Goal: Task Accomplishment & Management: Complete application form

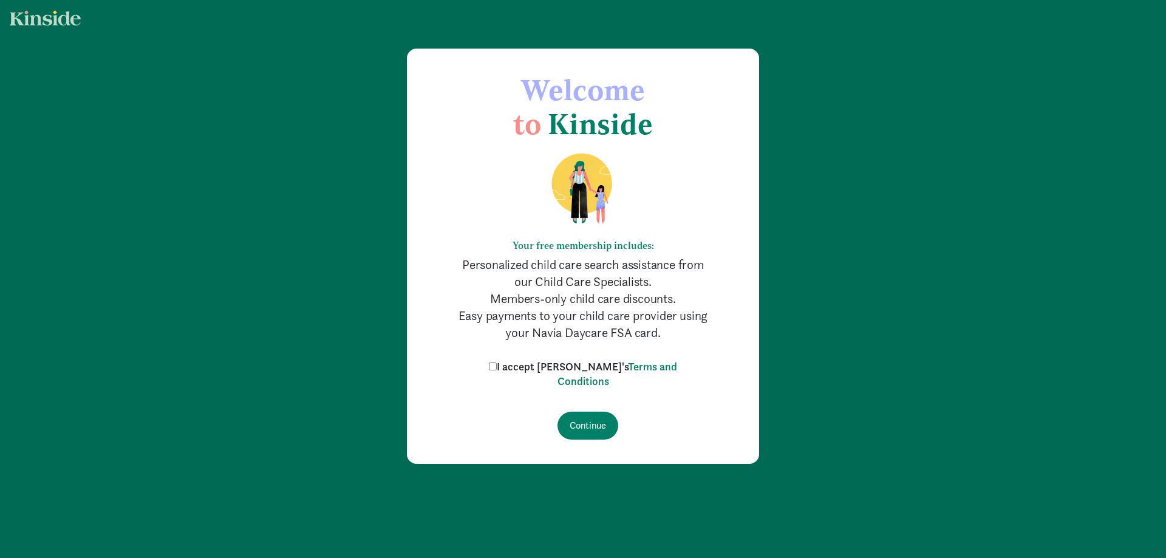
click at [497, 364] on input "I accept [PERSON_NAME]'s Terms and Conditions" at bounding box center [493, 367] width 8 height 8
checkbox input "true"
click at [593, 426] on input "Continue" at bounding box center [588, 426] width 61 height 28
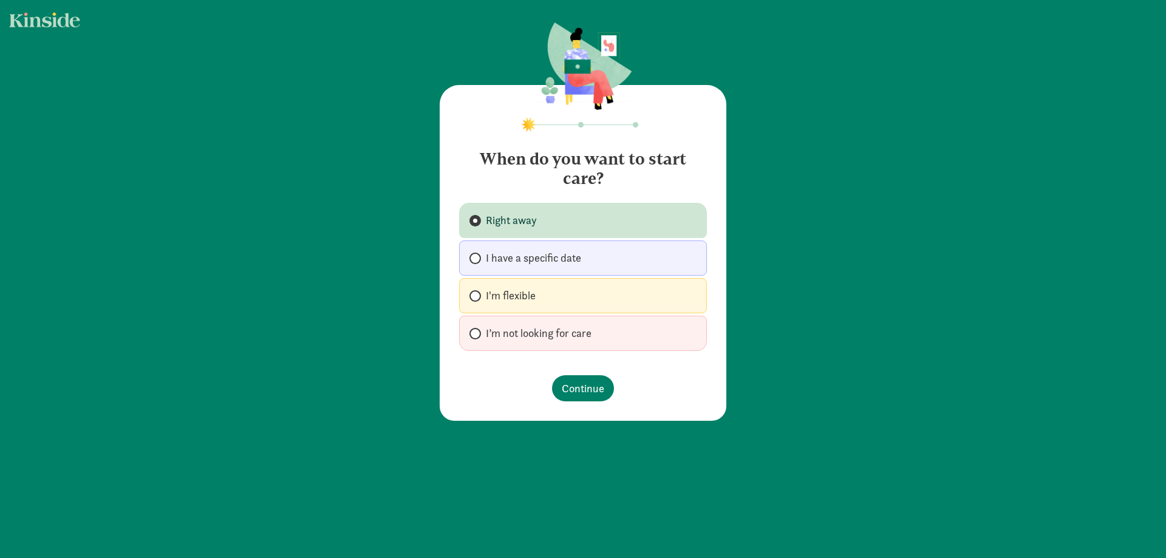
click at [547, 295] on label "I'm flexible" at bounding box center [583, 295] width 248 height 35
click at [477, 295] on input "I'm flexible" at bounding box center [474, 296] width 8 height 8
radio input "true"
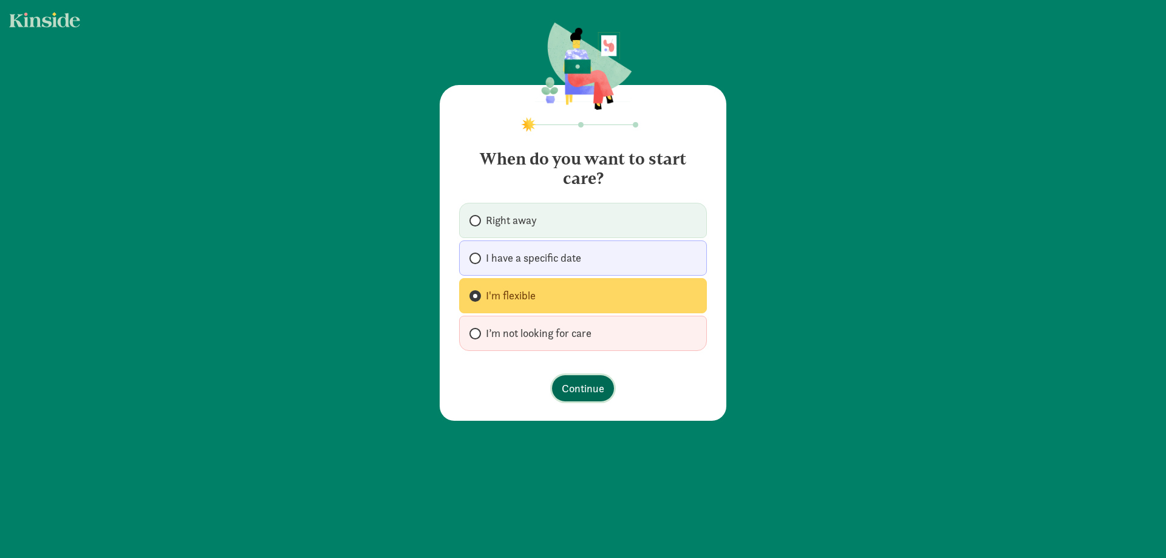
click at [588, 381] on span "Continue" at bounding box center [583, 388] width 43 height 16
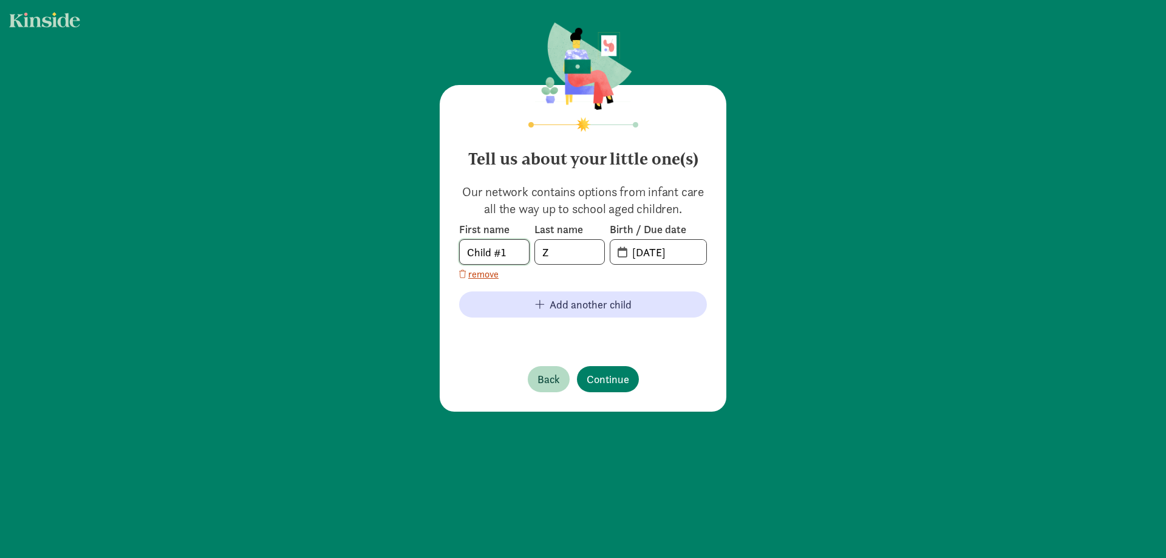
click at [477, 251] on input "Child #1" at bounding box center [494, 252] width 69 height 24
click at [478, 251] on input "Child #1" at bounding box center [494, 252] width 69 height 24
type input "Casey"
type input "C"
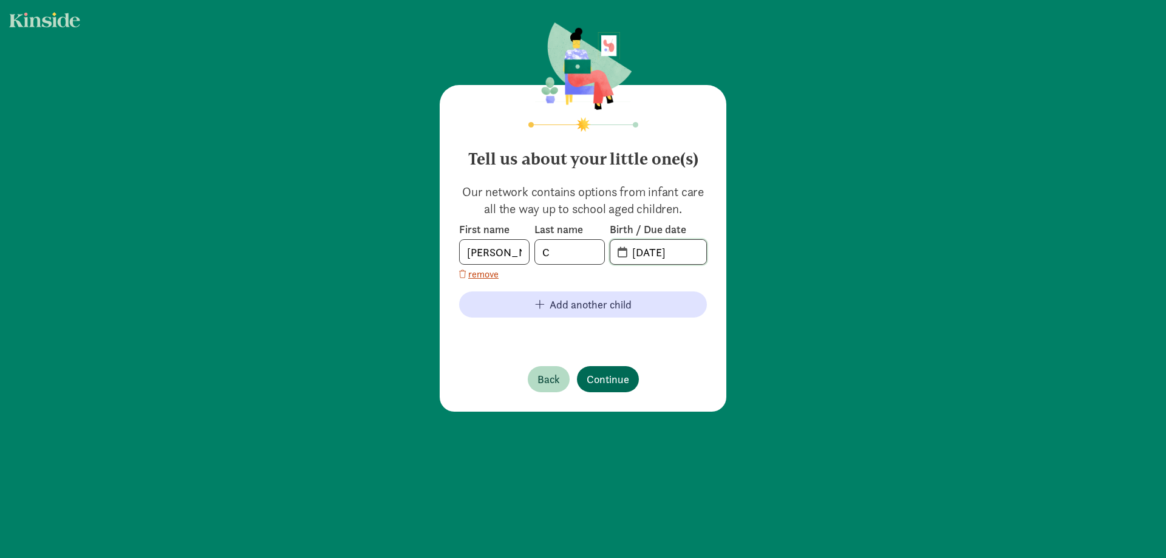
type input "02-04-2023"
click at [617, 372] on span "Continue" at bounding box center [608, 379] width 43 height 16
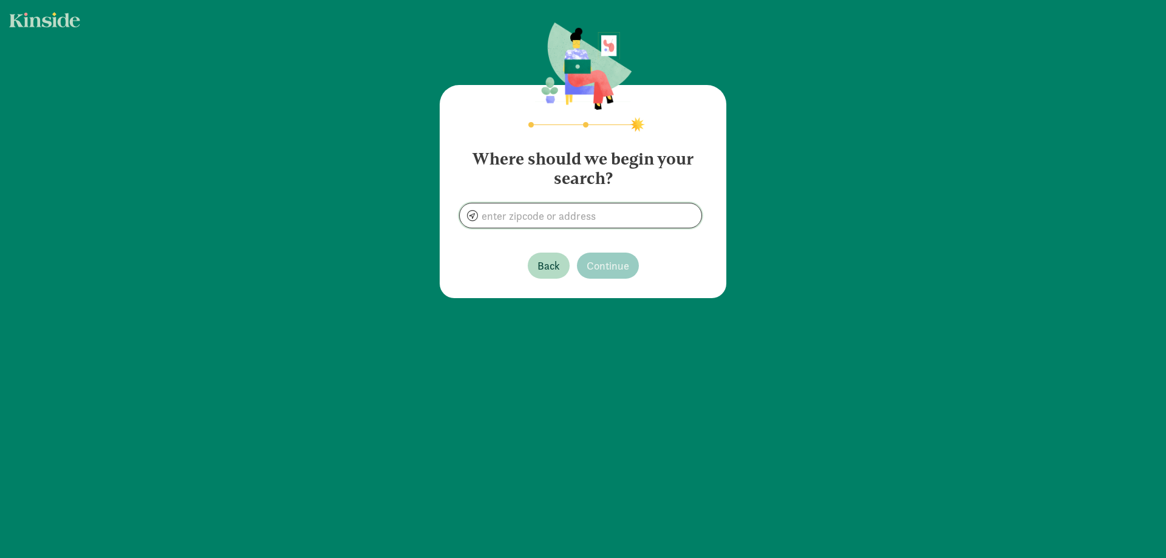
click at [634, 206] on input at bounding box center [581, 215] width 242 height 24
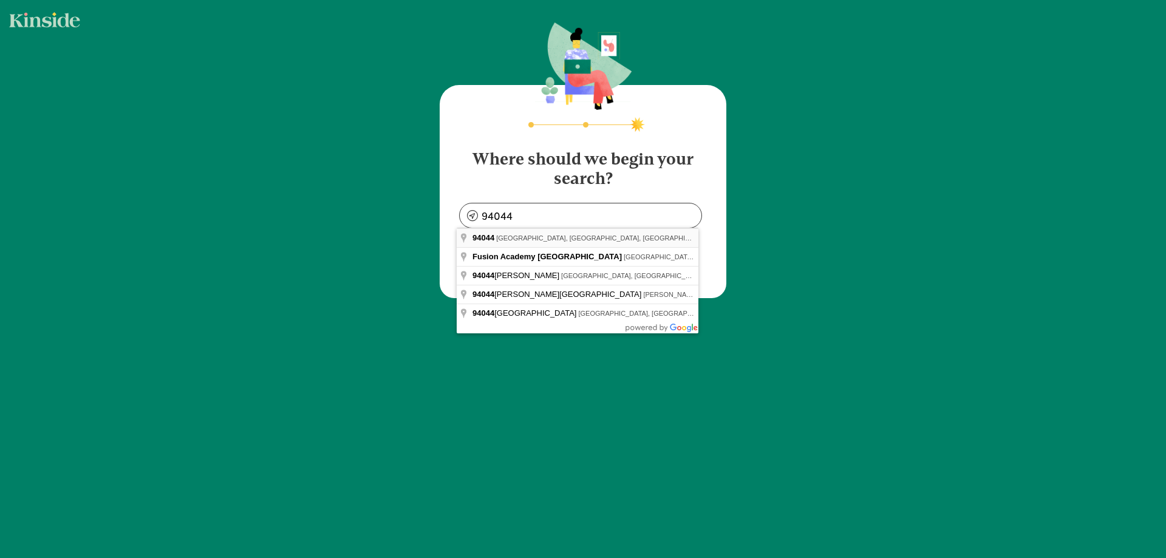
type input "Pacifica, CA 94044, USA"
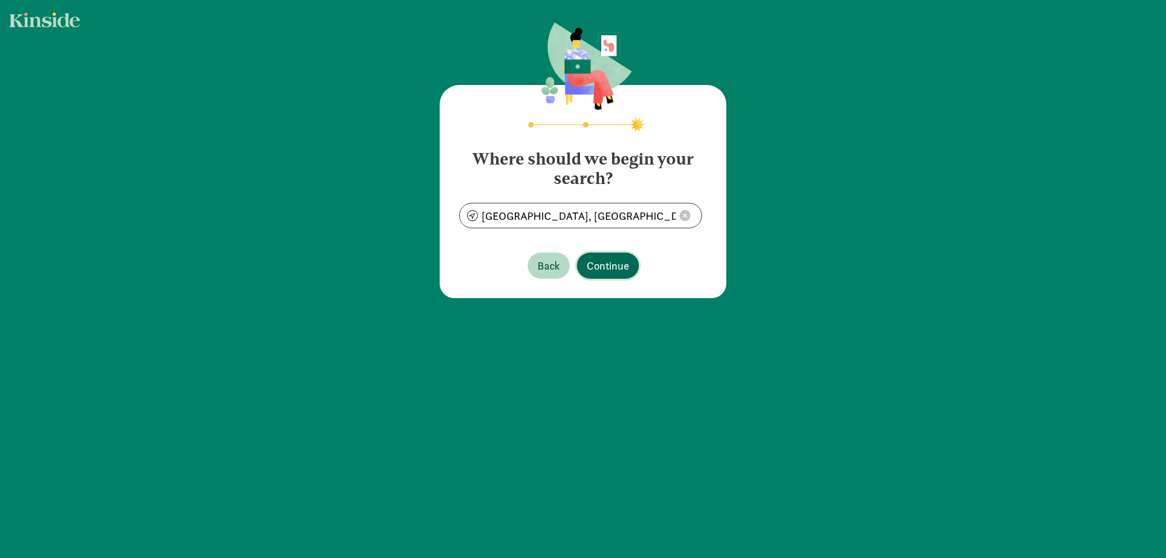
click at [626, 268] on span "Continue" at bounding box center [608, 266] width 43 height 16
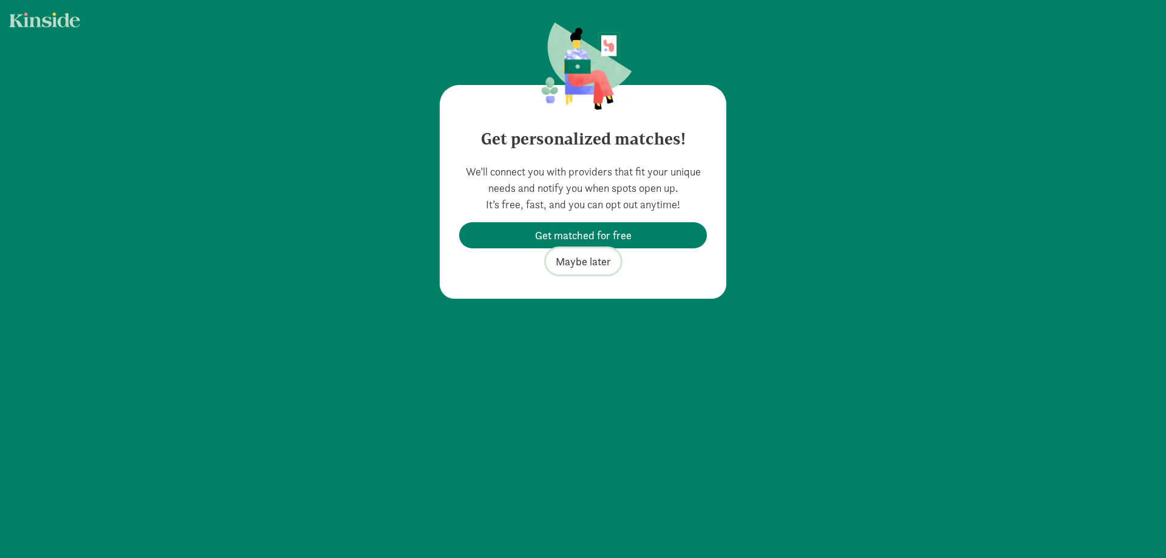
click at [575, 261] on span "Maybe later" at bounding box center [583, 261] width 55 height 16
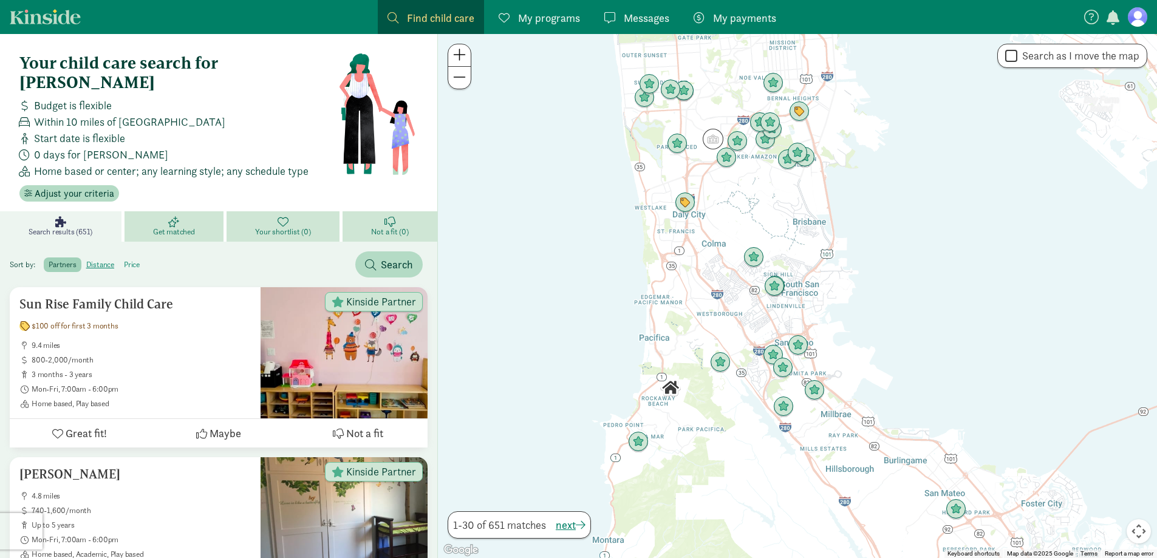
click at [135, 258] on label "price" at bounding box center [132, 265] width 26 height 15
click at [124, 260] on input "price" at bounding box center [124, 260] width 0 height 0
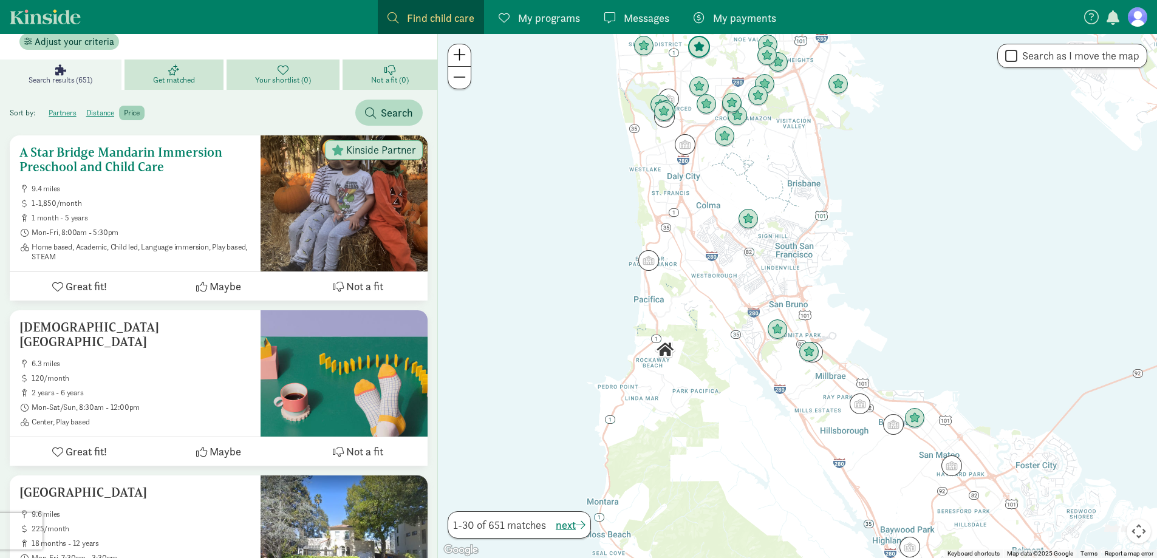
scroll to position [182, 0]
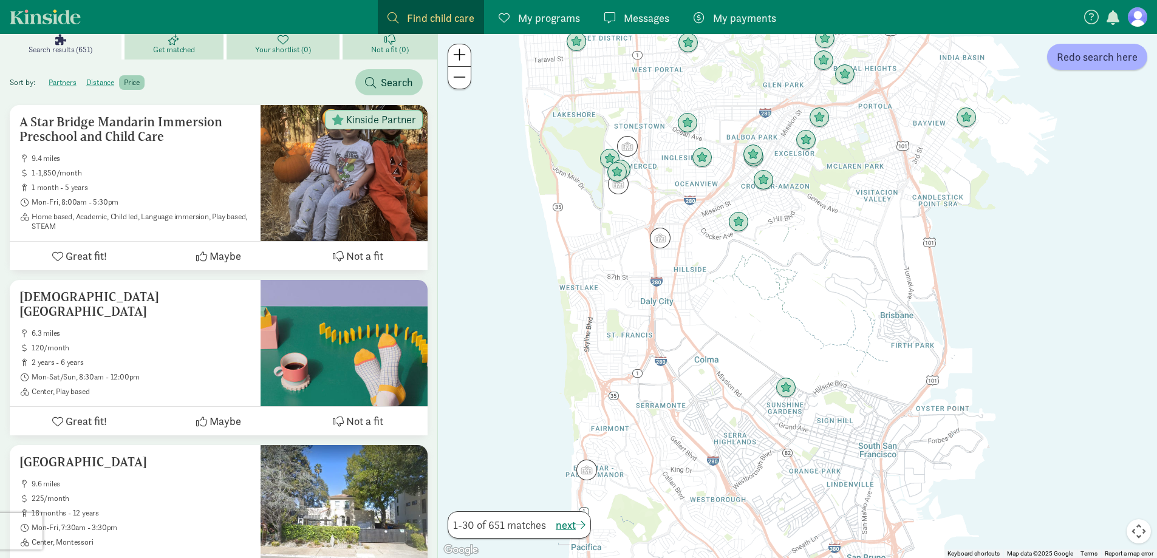
drag, startPoint x: 684, startPoint y: 168, endPoint x: 652, endPoint y: 394, distance: 228.1
click at [659, 404] on div at bounding box center [797, 296] width 719 height 524
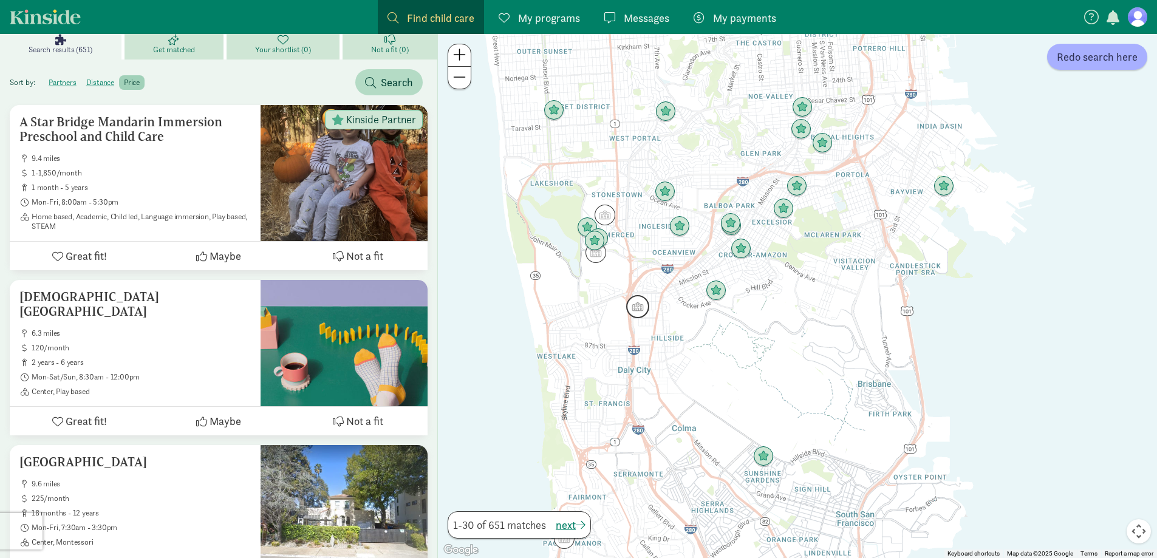
click at [639, 310] on img "Click to see details" at bounding box center [637, 306] width 23 height 23
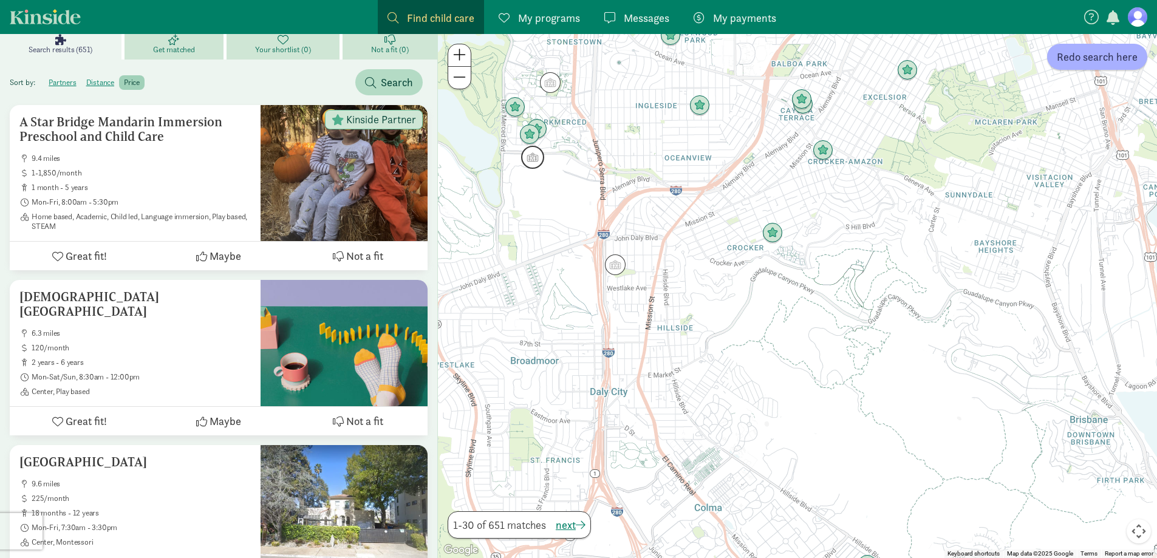
click at [529, 163] on img "Click to see details" at bounding box center [532, 157] width 23 height 23
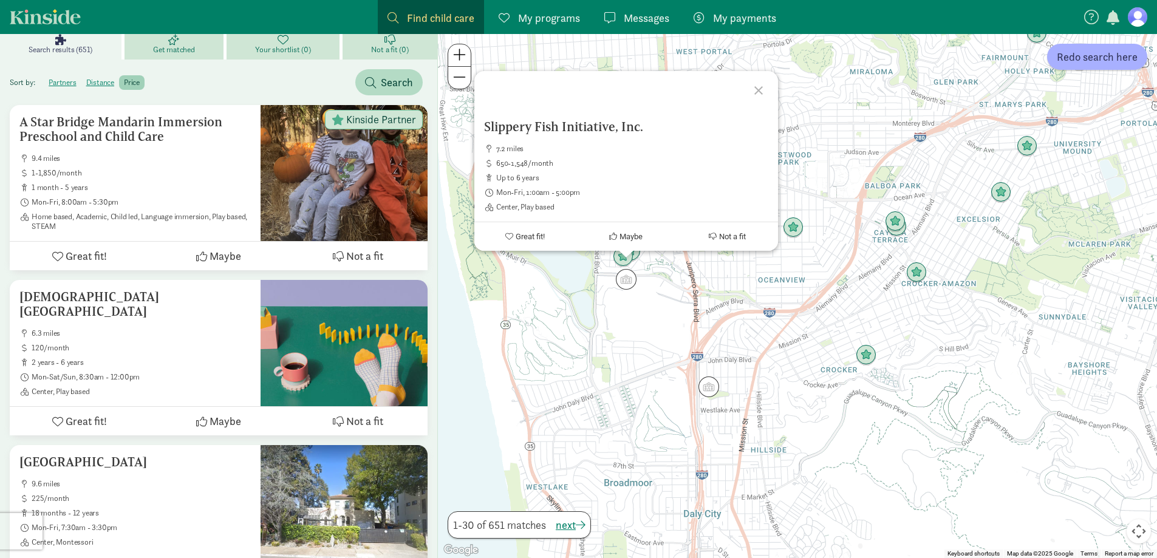
click at [459, 306] on div "Slippery Fish Initiative, Inc. 7.2 miles 650-1,548/month up to 6 years Mon-Fri,…" at bounding box center [797, 296] width 719 height 524
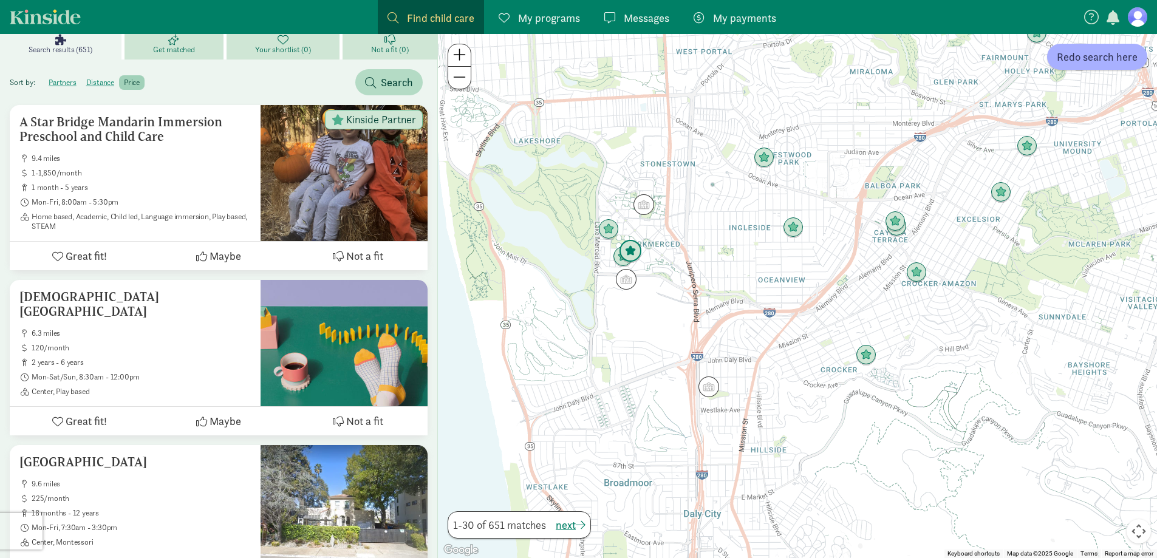
click at [628, 254] on img "Click to see details" at bounding box center [630, 251] width 23 height 23
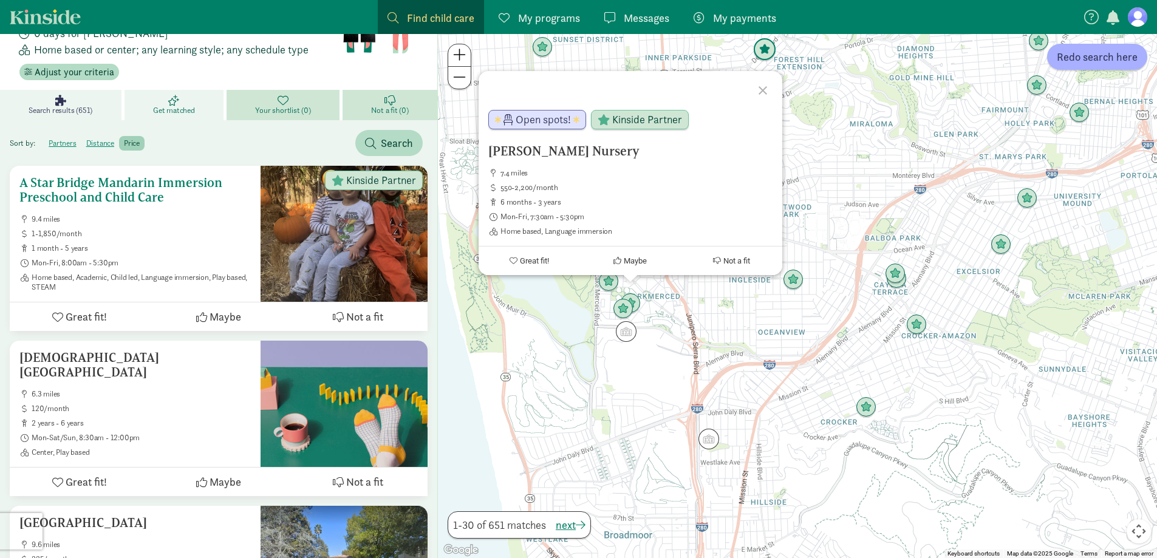
scroll to position [0, 0]
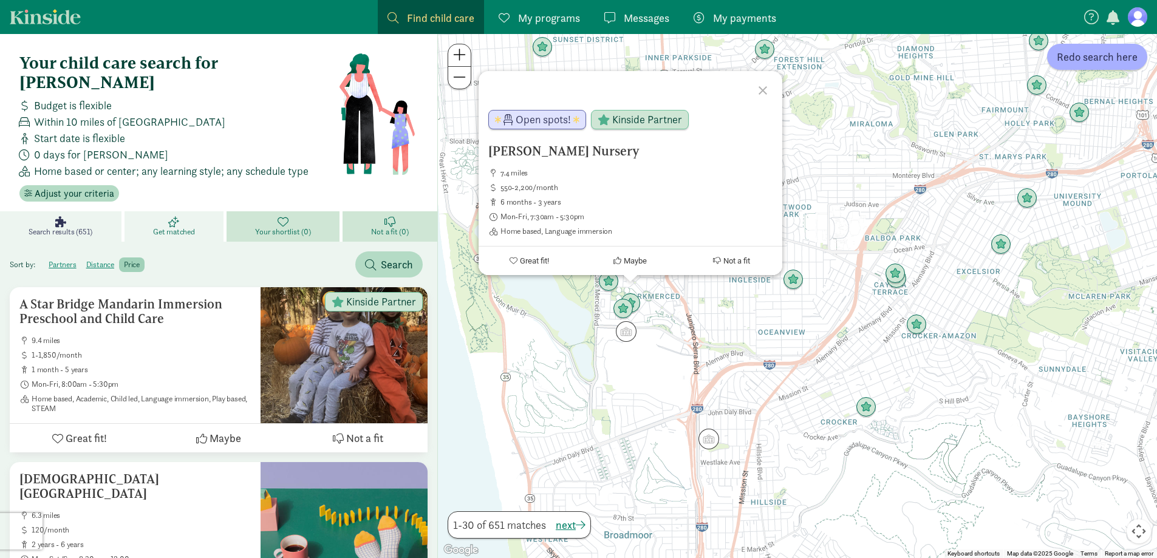
click at [189, 211] on link "Get matched" at bounding box center [176, 226] width 102 height 30
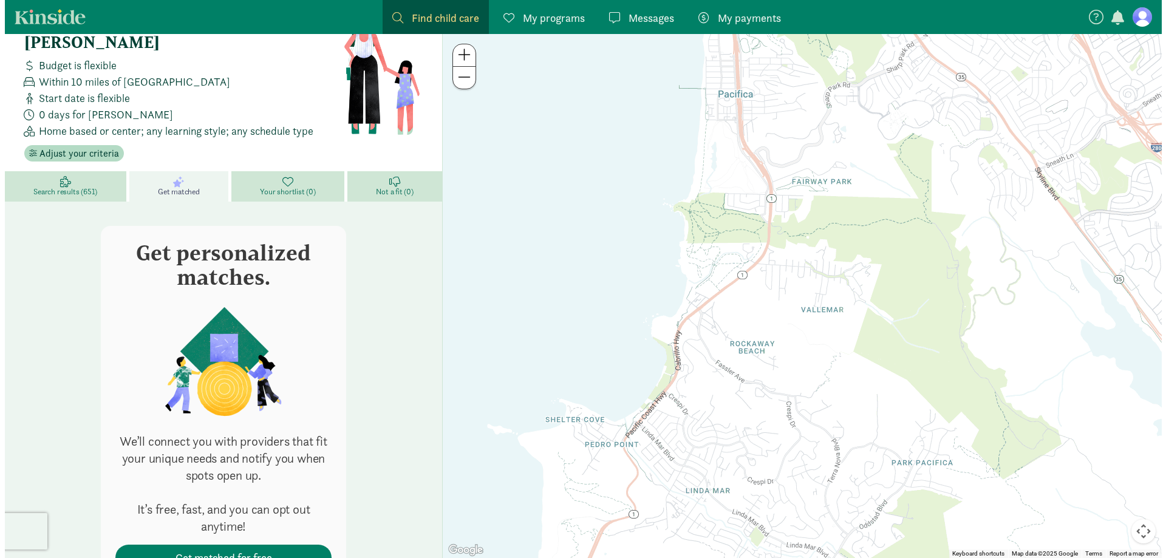
scroll to position [82, 0]
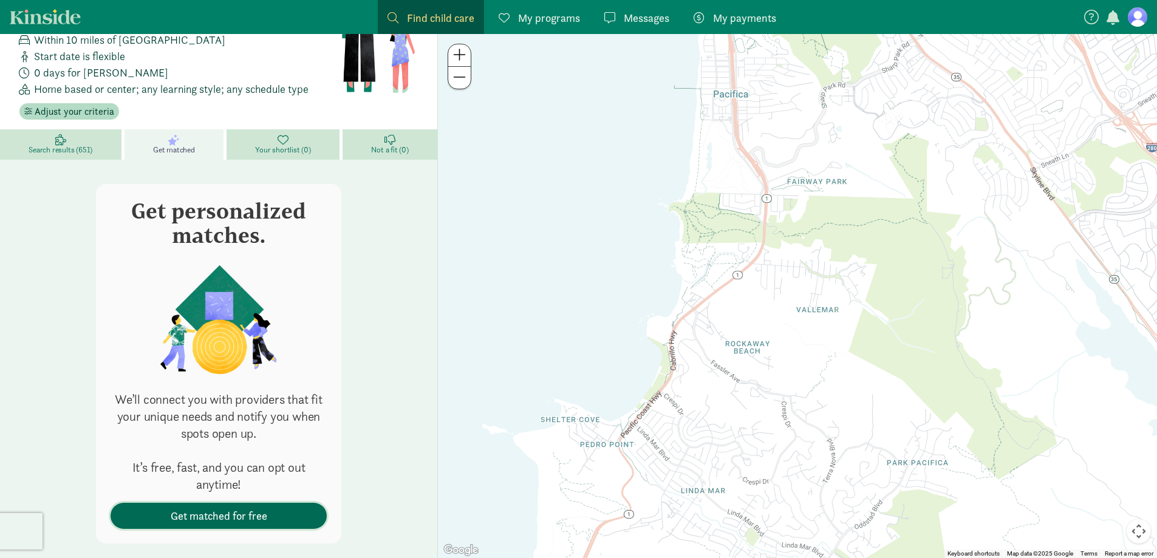
click at [298, 508] on span "Get matched for free" at bounding box center [218, 516] width 197 height 16
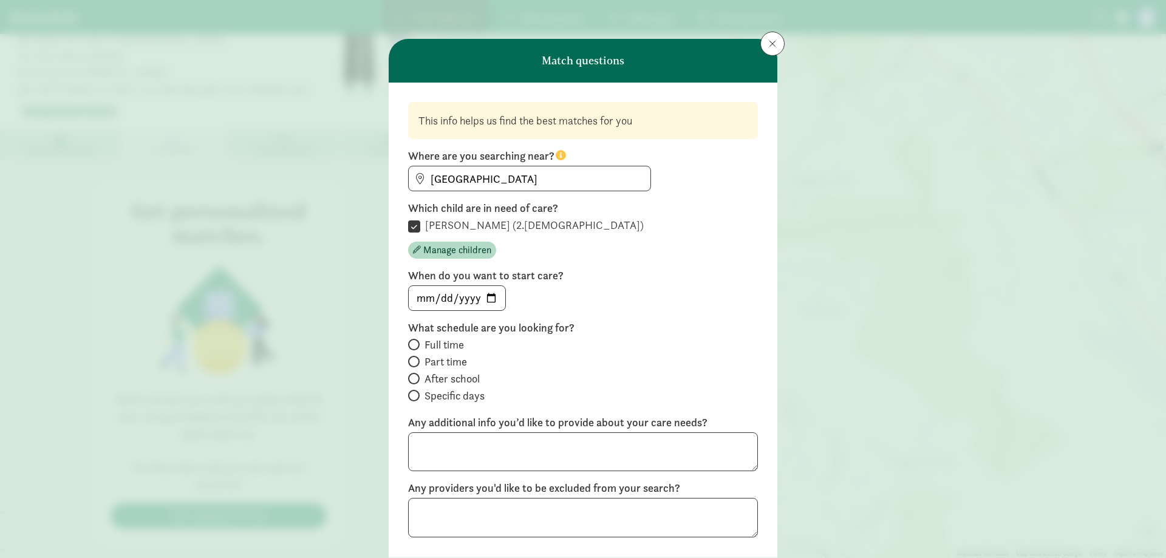
click at [448, 343] on span "Full time" at bounding box center [444, 345] width 39 height 15
click at [416, 343] on input "Full time" at bounding box center [412, 345] width 8 height 8
radio input "true"
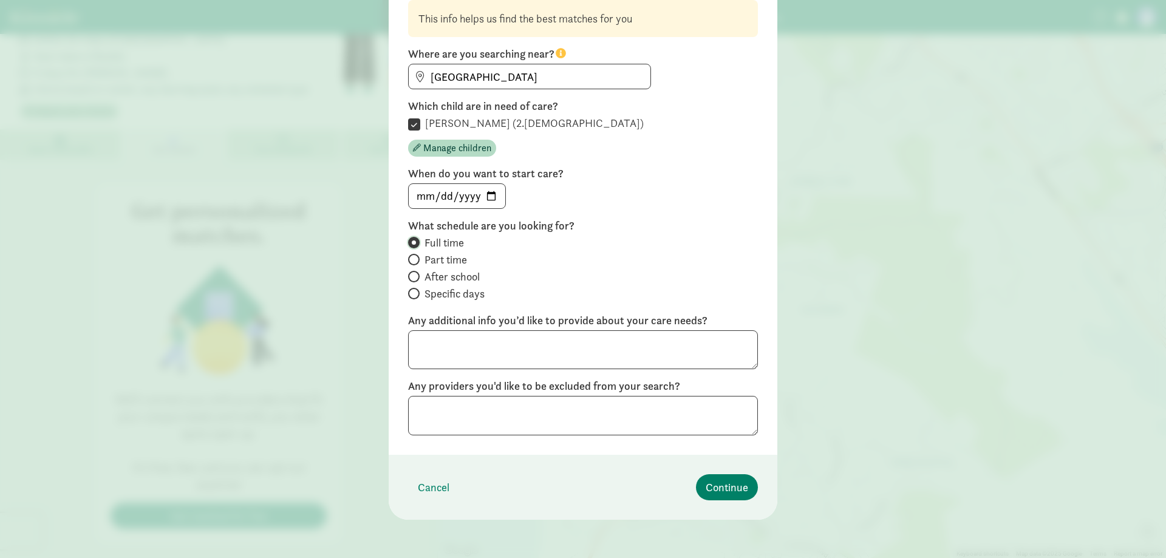
scroll to position [103, 0]
click at [716, 485] on span "Continue" at bounding box center [727, 487] width 43 height 16
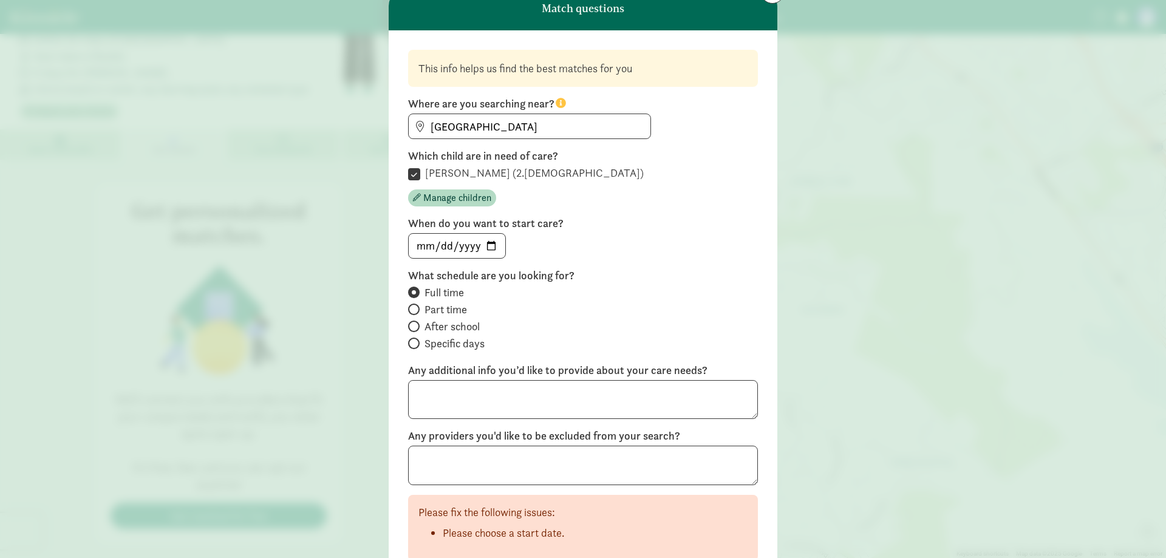
scroll to position [0, 0]
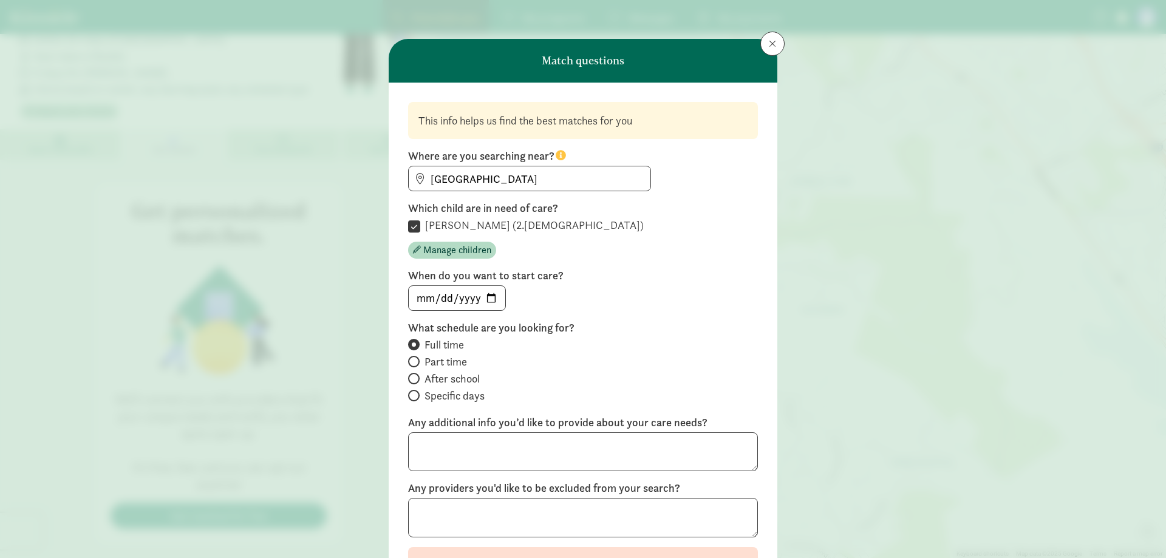
drag, startPoint x: 788, startPoint y: 37, endPoint x: 773, endPoint y: 44, distance: 17.1
click at [777, 40] on div "Match questions This info helps us find the best matches for you Where are you …" at bounding box center [583, 279] width 1166 height 558
click at [773, 44] on span at bounding box center [772, 44] width 7 height 10
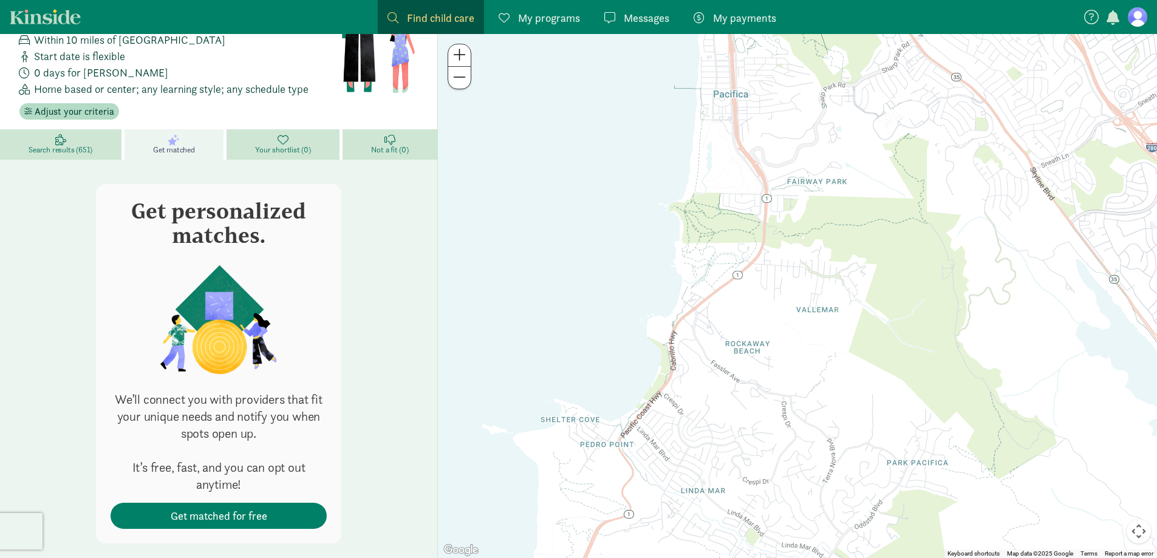
click at [372, 260] on div "Get personalized matches. We’ll connect you with providers that fit your unique…" at bounding box center [219, 363] width 418 height 359
click at [84, 145] on span "Search results (651)" at bounding box center [61, 150] width 64 height 10
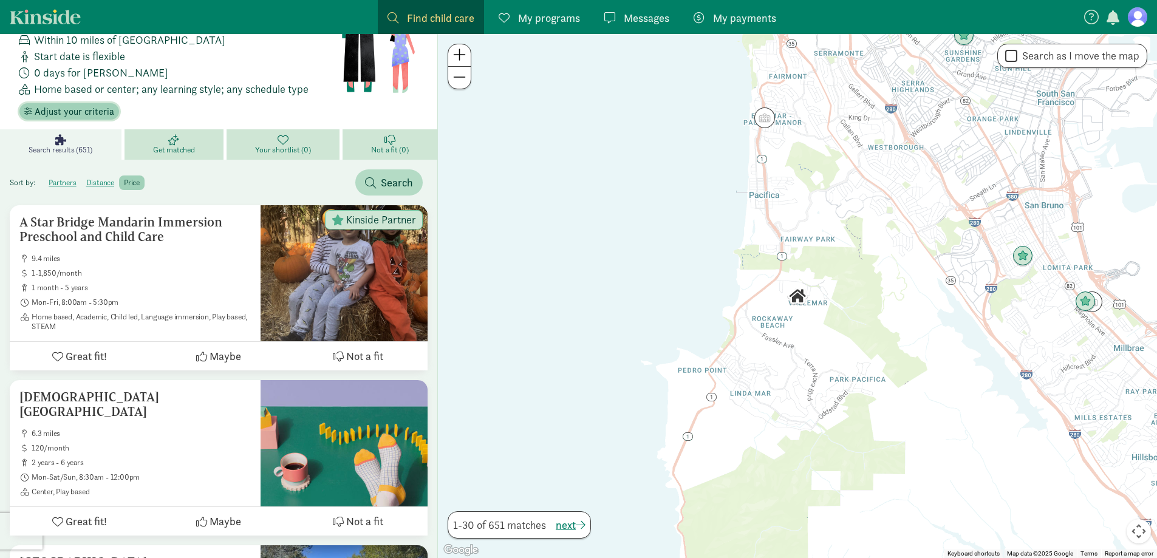
click at [87, 104] on span "Adjust your criteria" at bounding box center [75, 111] width 80 height 15
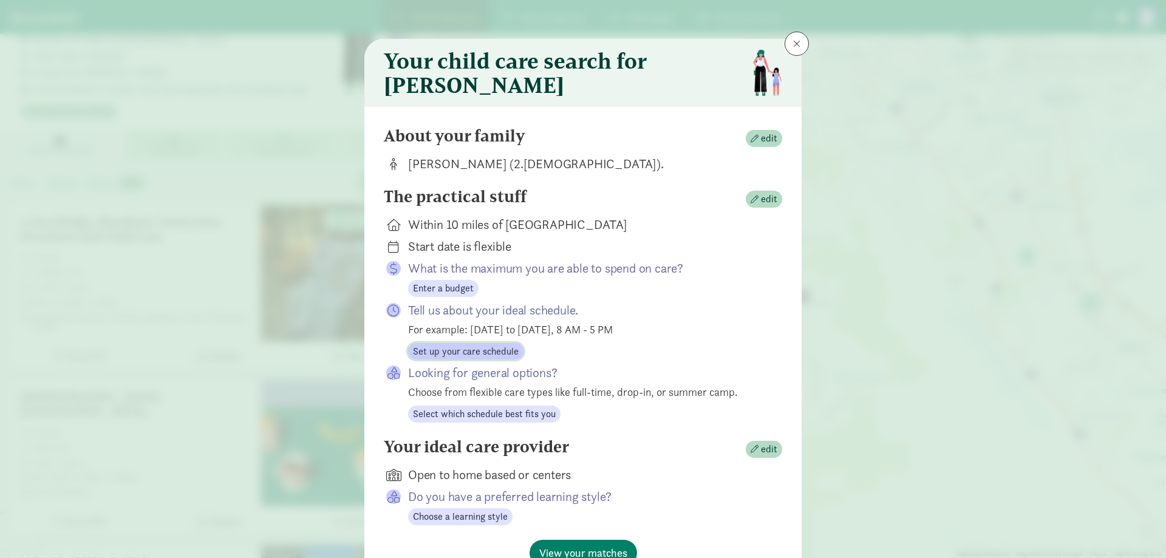
click at [485, 356] on span "Set up your care schedule" at bounding box center [466, 351] width 106 height 15
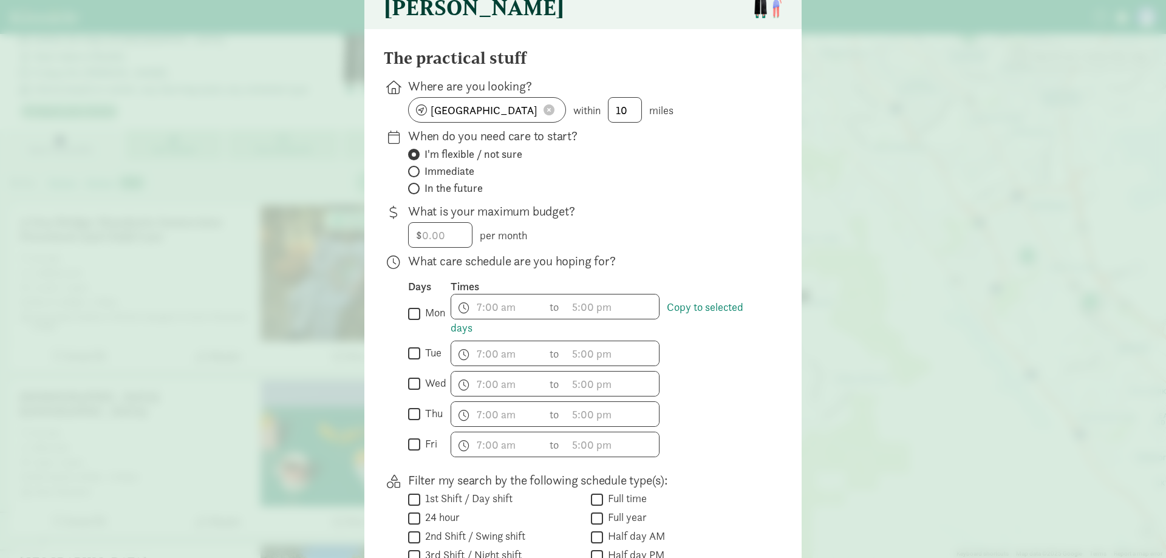
scroll to position [121, 0]
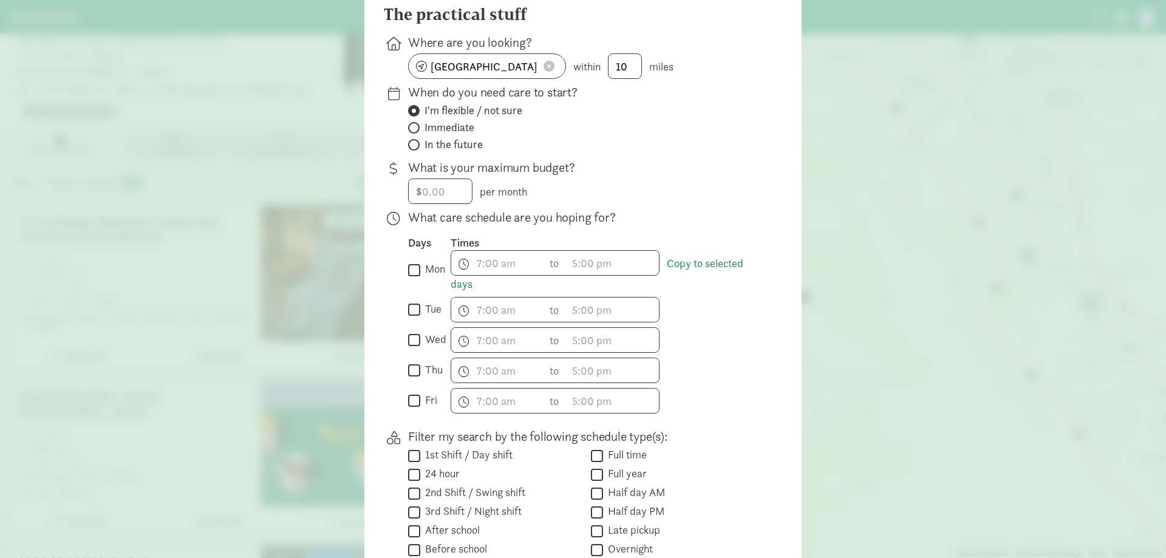
click at [410, 278] on input "mon" at bounding box center [414, 270] width 12 height 16
checkbox input "true"
click at [408, 318] on input "tue" at bounding box center [414, 310] width 12 height 16
checkbox input "true"
click at [413, 349] on input "wed" at bounding box center [414, 340] width 12 height 16
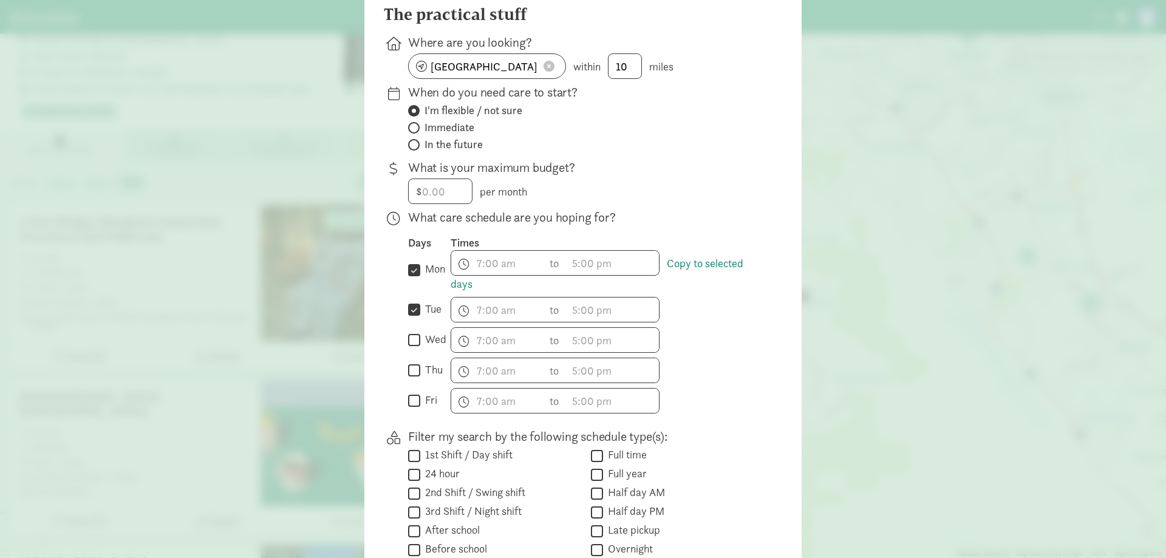
checkbox input "true"
click at [573, 264] on span "h 12 1 2 3 4 5 6 7 8 9 10 11 mm 00 15 30 45 a am pm" at bounding box center [613, 263] width 92 height 24
click at [477, 271] on div at bounding box center [583, 158] width 1166 height 558
click at [480, 270] on span "h 12 1 2 3 4 5 6 7 8 9 10 11 mm 00 15 30 45 a am pm" at bounding box center [497, 263] width 92 height 24
click at [466, 377] on li "8" at bounding box center [469, 368] width 36 height 23
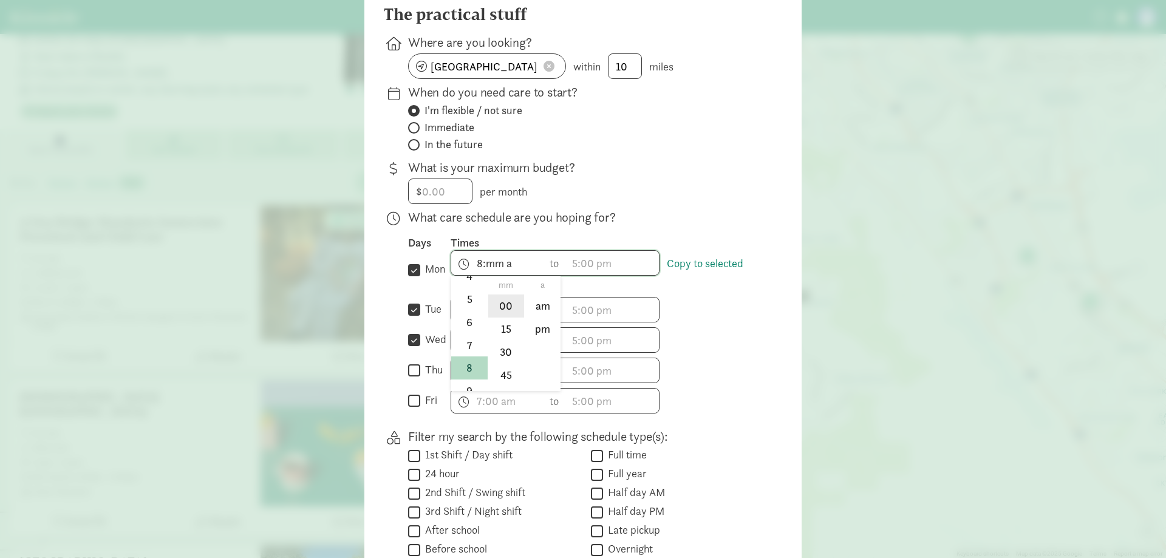
click at [508, 315] on li "00" at bounding box center [506, 306] width 36 height 23
click at [535, 310] on li "am" at bounding box center [543, 306] width 36 height 23
type input "8:00 am"
click at [609, 275] on span "h 12 1 2 3 4 5 6 7 8 9 10 11 mm 00 15 30 45 a am pm" at bounding box center [613, 263] width 92 height 24
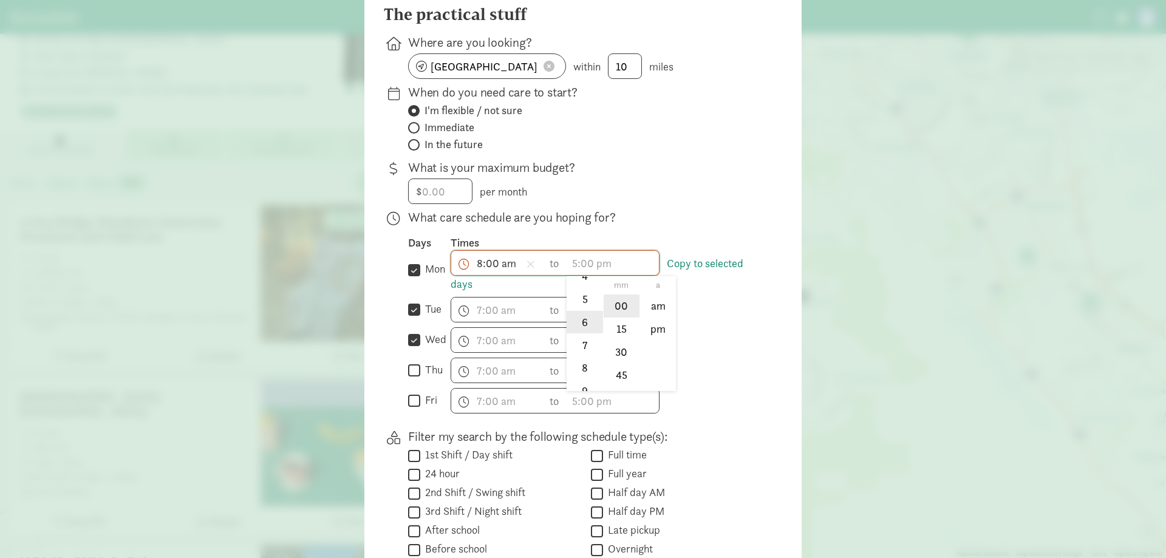
drag, startPoint x: 579, startPoint y: 332, endPoint x: 625, endPoint y: 316, distance: 48.2
click at [579, 332] on li "6" at bounding box center [585, 322] width 36 height 23
click at [627, 316] on li "00" at bounding box center [622, 306] width 36 height 23
click at [646, 332] on li "pm" at bounding box center [658, 329] width 36 height 23
type input "6:00 pm"
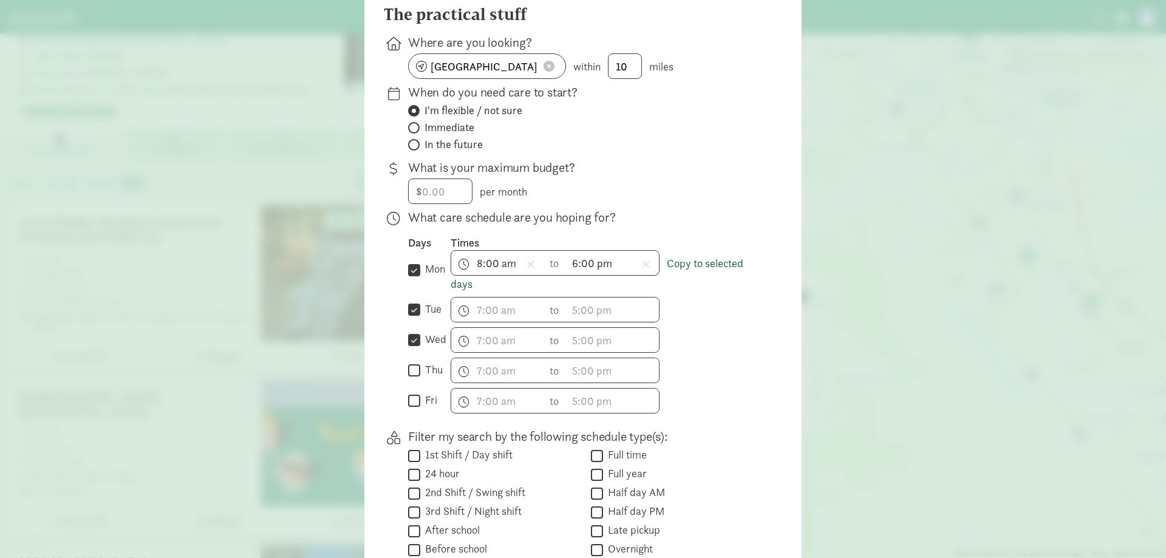
click at [712, 276] on link "Copy to selected days" at bounding box center [597, 273] width 293 height 35
click at [717, 270] on link "Copy to selected days" at bounding box center [597, 273] width 293 height 35
click at [506, 318] on span "h 12 1 2 3 4 5 6 7 8 9 10 11 mm 00 15 30 45 a am pm" at bounding box center [497, 310] width 92 height 24
click at [689, 298] on div at bounding box center [583, 158] width 1166 height 558
click at [697, 275] on link "Copy to selected days" at bounding box center [597, 273] width 293 height 35
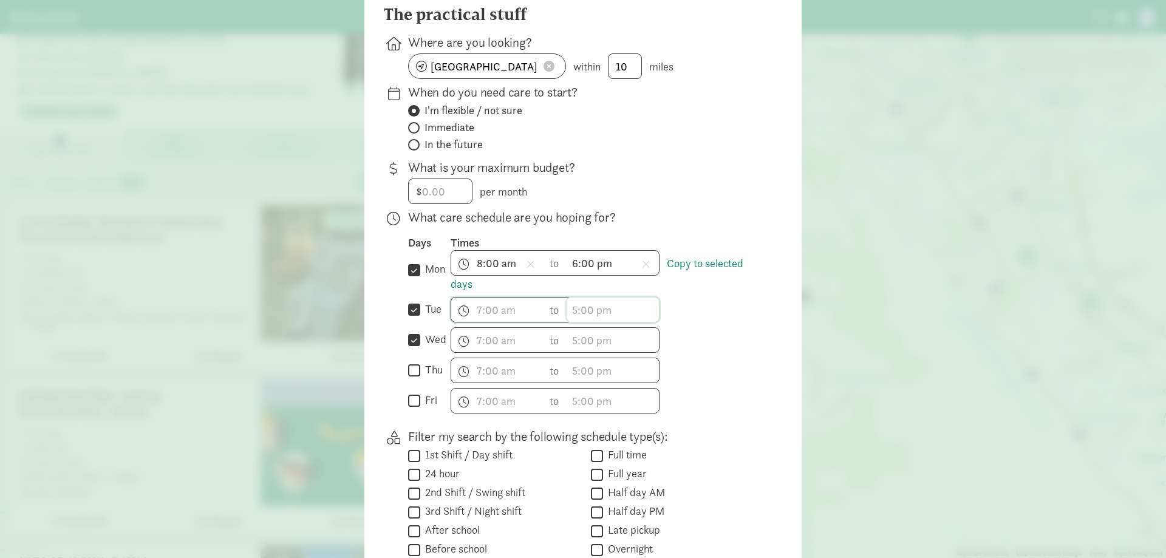
click at [631, 321] on span "h 12 1 2 3 4 5 6 7 8 9 10 11 mm 00 15 30 45 a am pm" at bounding box center [613, 310] width 92 height 24
drag, startPoint x: 415, startPoint y: 323, endPoint x: 412, endPoint y: 341, distance: 18.5
click at [415, 323] on div at bounding box center [583, 158] width 1166 height 558
drag, startPoint x: 411, startPoint y: 346, endPoint x: 408, endPoint y: 357, distance: 10.6
click at [409, 349] on input "wed" at bounding box center [414, 340] width 12 height 16
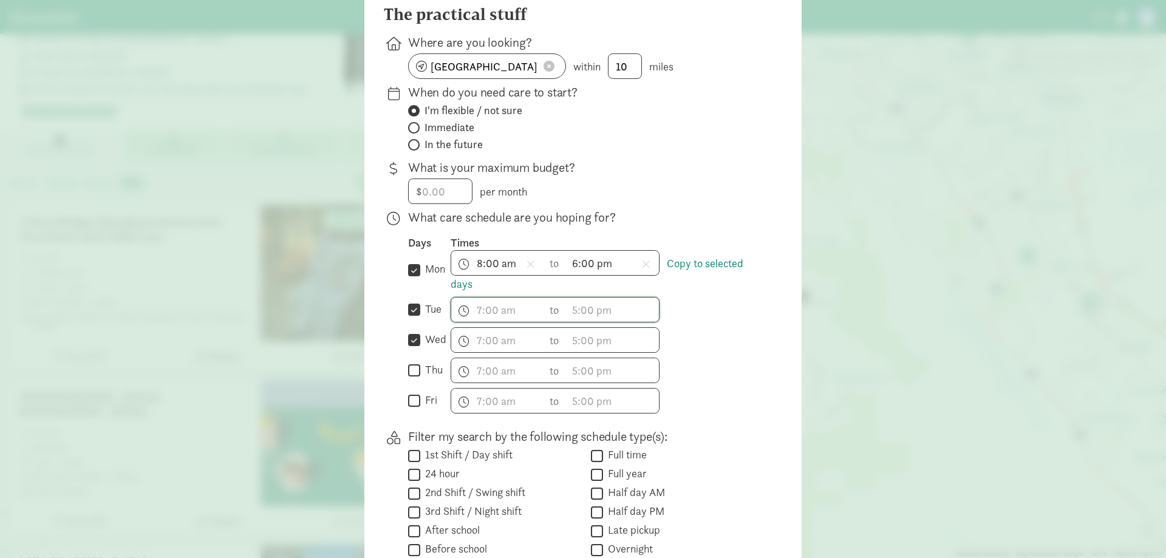
checkbox input "false"
click at [409, 379] on input "thu" at bounding box center [414, 371] width 12 height 16
checkbox input "true"
drag, startPoint x: 405, startPoint y: 407, endPoint x: 412, endPoint y: 406, distance: 6.8
click at [408, 428] on div "What care schedule are you hoping for? Days Times  mon Copy to selected days 8…" at bounding box center [583, 549] width 398 height 243
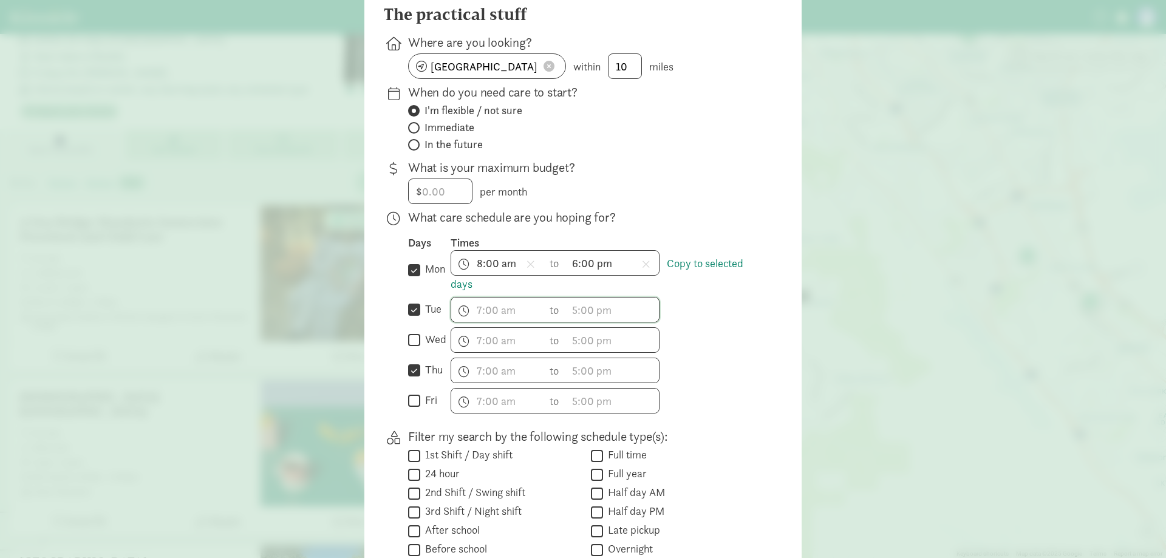
click at [409, 361] on div "Days Times  mon Copy to selected days 8:00 am h 12 1 2 3 4 5 6 7 8 9 10 11 mm …" at bounding box center [585, 325] width 355 height 178
click at [416, 349] on input "wed" at bounding box center [414, 340] width 12 height 16
checkbox input "true"
click at [412, 407] on input "fri" at bounding box center [414, 401] width 12 height 16
checkbox input "true"
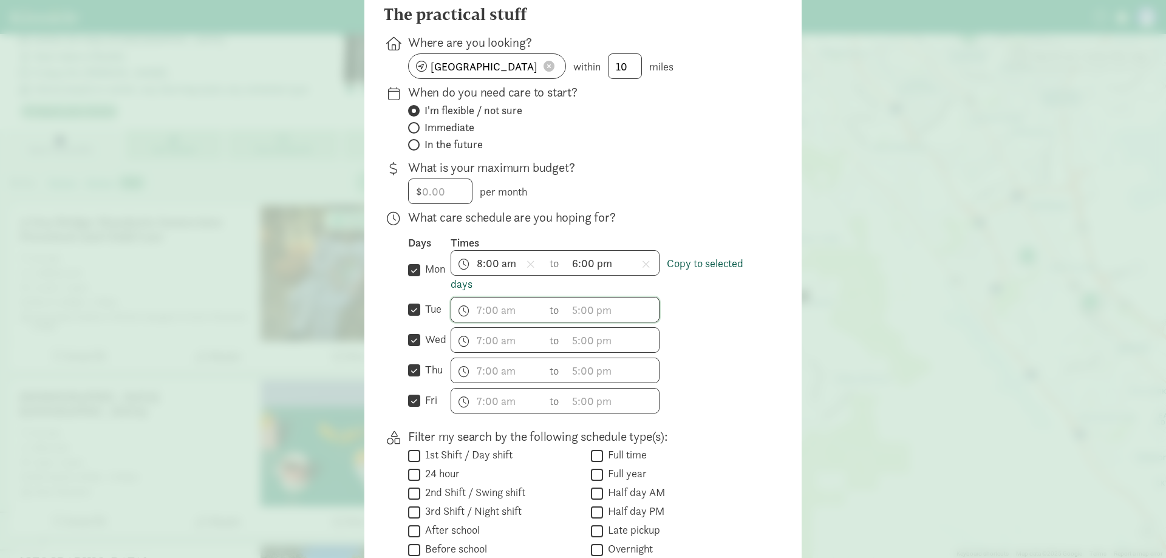
click at [694, 266] on link "Copy to selected days" at bounding box center [597, 273] width 293 height 35
click at [457, 292] on link "Copy to selected days" at bounding box center [597, 273] width 293 height 35
click at [627, 322] on span "h 12 1 2 3 4 5 6 7 8 9 10 11 mm 00 15 30 45 a am pm" at bounding box center [613, 310] width 92 height 24
click at [460, 312] on div at bounding box center [583, 158] width 1166 height 558
click at [412, 318] on input "tue" at bounding box center [414, 310] width 12 height 16
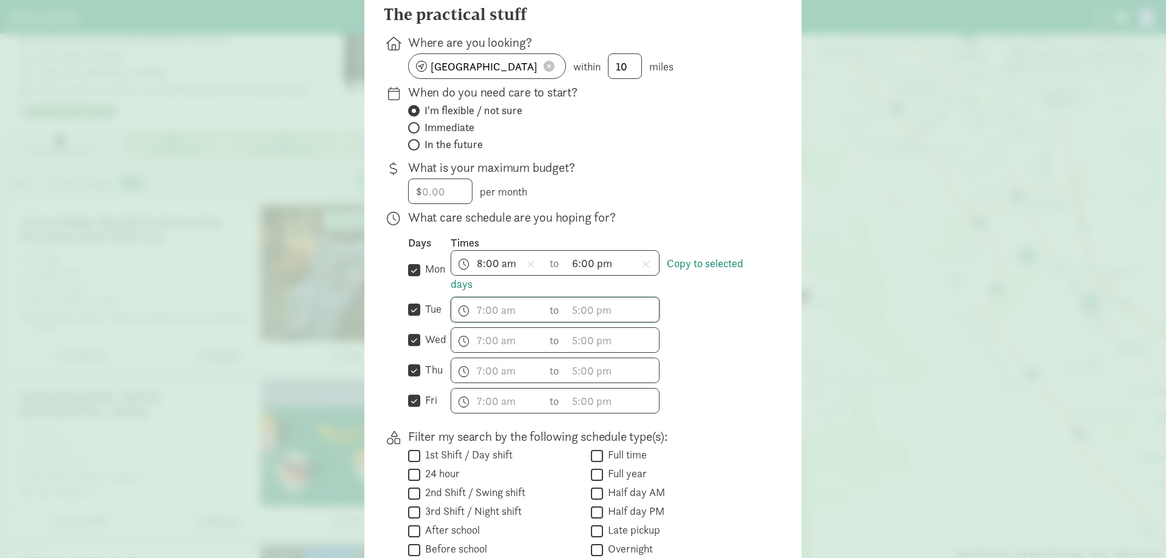
checkbox input "false"
click at [411, 341] on input "wed" at bounding box center [414, 340] width 12 height 16
checkbox input "false"
drag, startPoint x: 415, startPoint y: 366, endPoint x: 414, endPoint y: 379, distance: 13.4
click at [415, 367] on div " thu" at bounding box center [429, 371] width 43 height 26
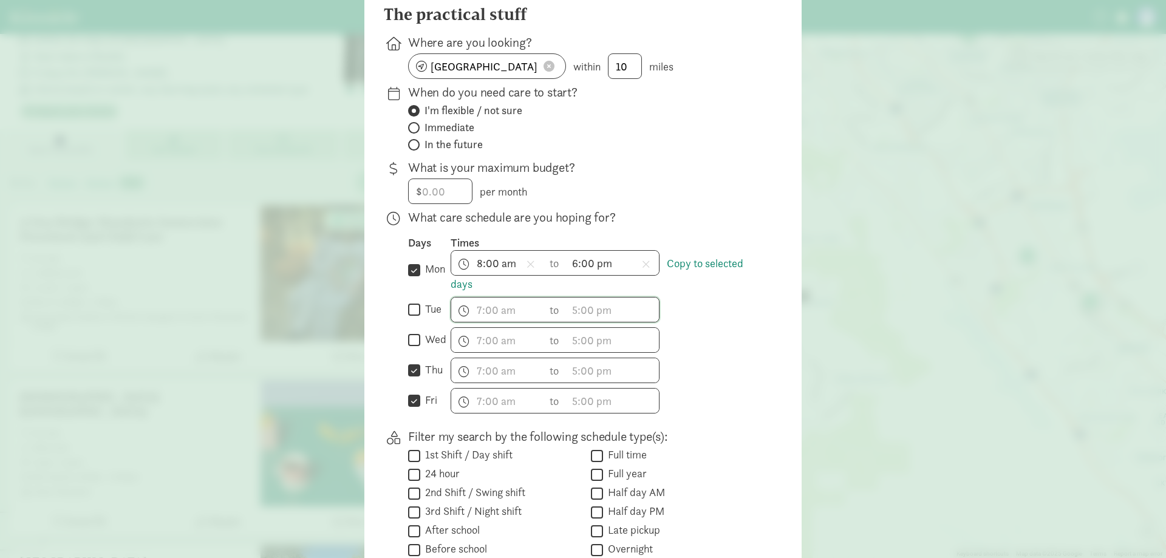
click at [414, 379] on input "thu" at bounding box center [414, 371] width 12 height 16
checkbox input "false"
click at [409, 404] on div " fri" at bounding box center [429, 401] width 43 height 26
click at [411, 408] on input "fri" at bounding box center [414, 401] width 12 height 16
checkbox input "false"
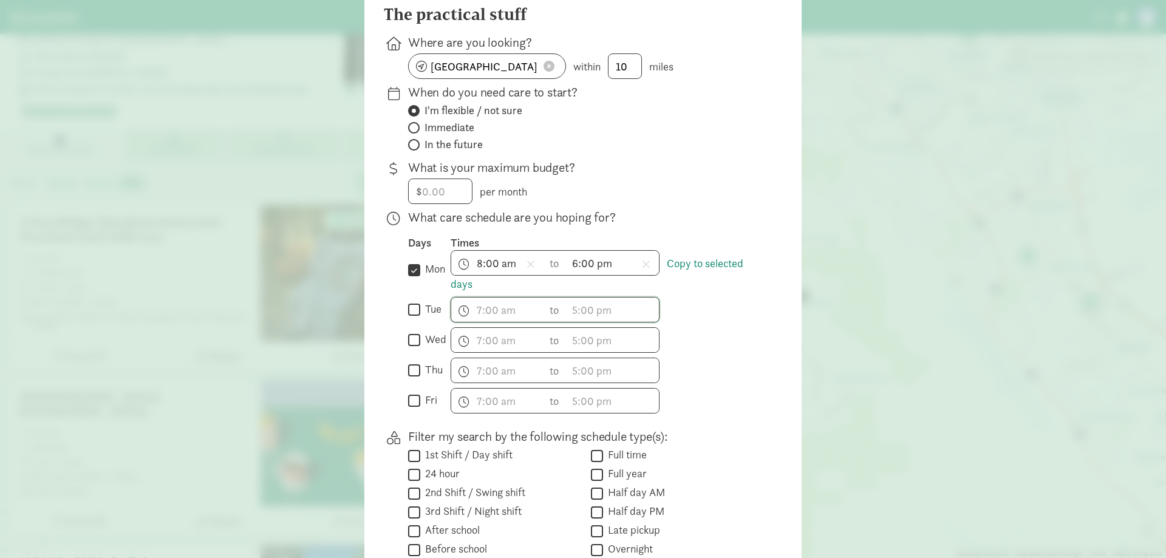
click at [417, 277] on input "mon" at bounding box center [414, 270] width 12 height 16
click at [731, 276] on link "Copy to selected days" at bounding box center [597, 273] width 293 height 35
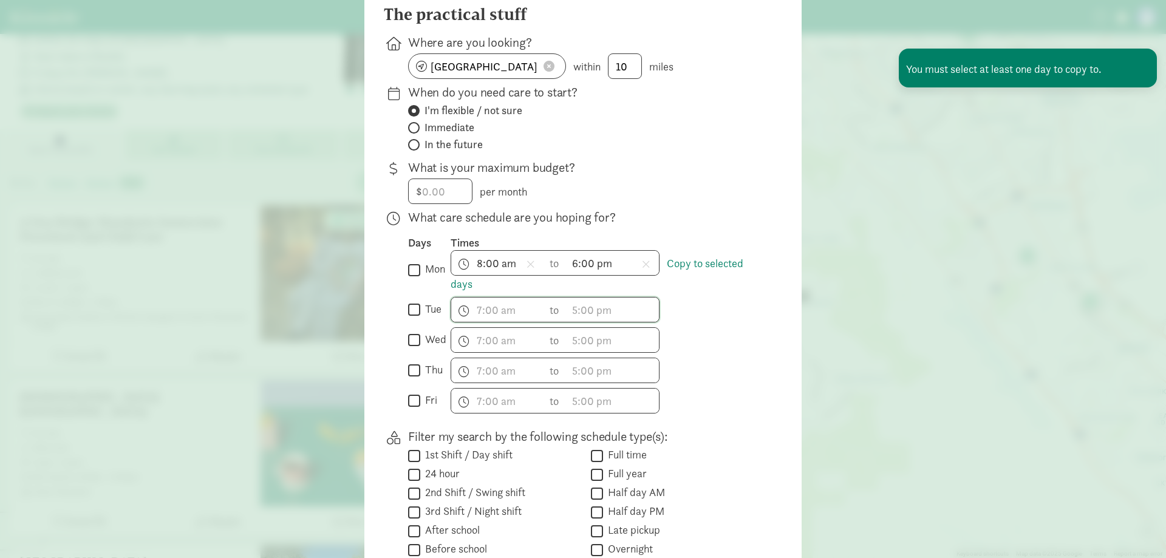
click at [412, 276] on input "mon" at bounding box center [414, 270] width 12 height 16
checkbox input "true"
click at [414, 318] on input "tue" at bounding box center [414, 310] width 12 height 16
checkbox input "true"
click at [416, 348] on input "wed" at bounding box center [414, 340] width 12 height 16
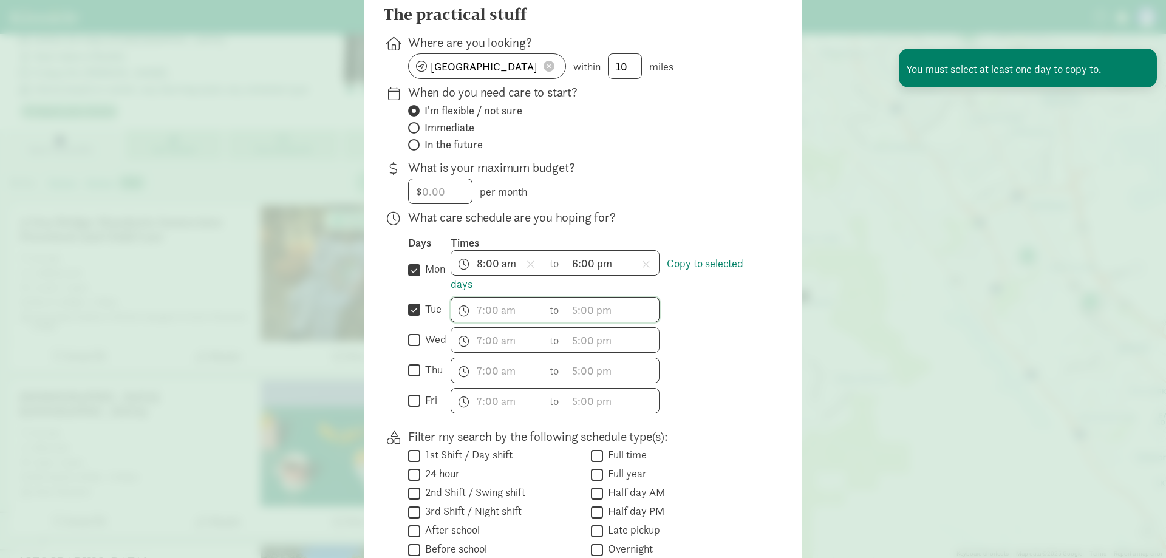
checkbox input "true"
click at [414, 379] on input "thu" at bounding box center [414, 371] width 12 height 16
checkbox input "true"
click at [410, 406] on input "fri" at bounding box center [414, 401] width 12 height 16
checkbox input "true"
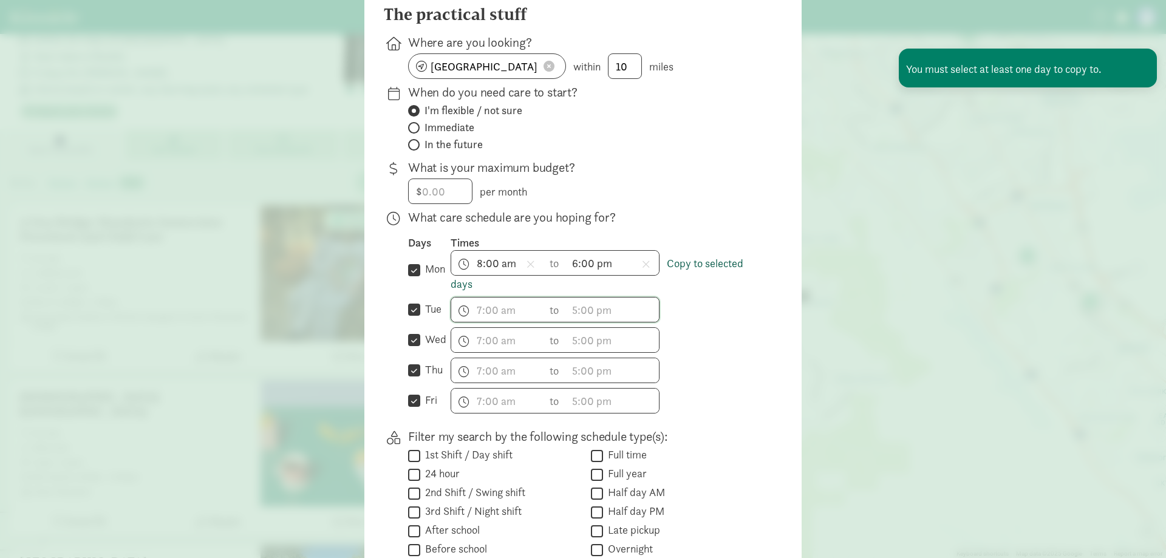
click at [710, 267] on link "Copy to selected days" at bounding box center [597, 273] width 293 height 35
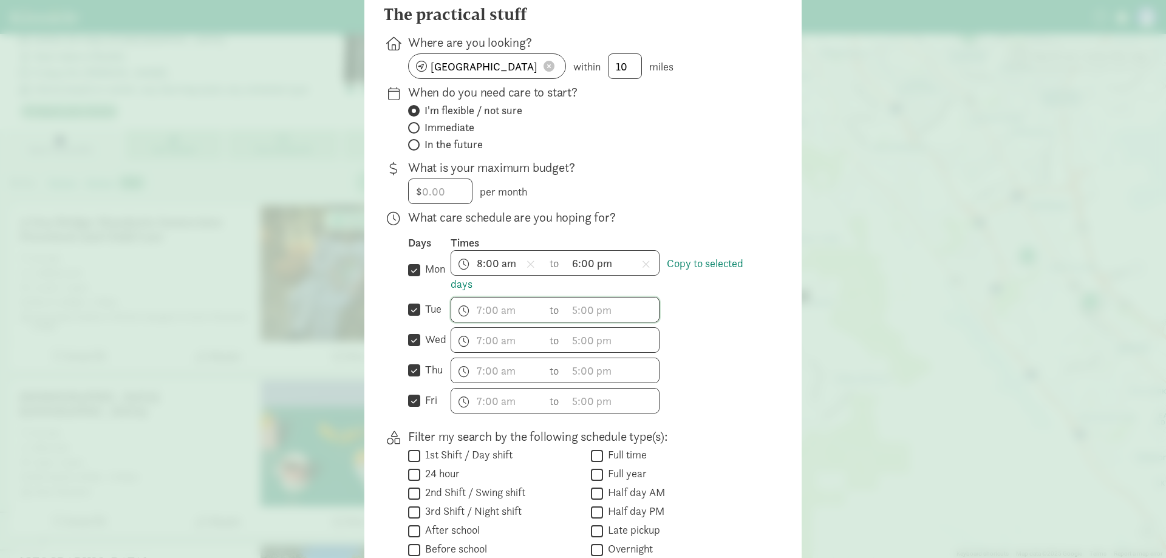
click at [403, 428] on div "What care schedule are you hoping for? Days Times  mon Copy to selected days 8…" at bounding box center [583, 549] width 398 height 243
click at [409, 278] on input "mon" at bounding box center [414, 270] width 12 height 16
checkbox input "false"
click at [705, 273] on link "Copy to selected days" at bounding box center [597, 273] width 293 height 35
click at [705, 274] on link "Copy to selected days" at bounding box center [597, 273] width 293 height 35
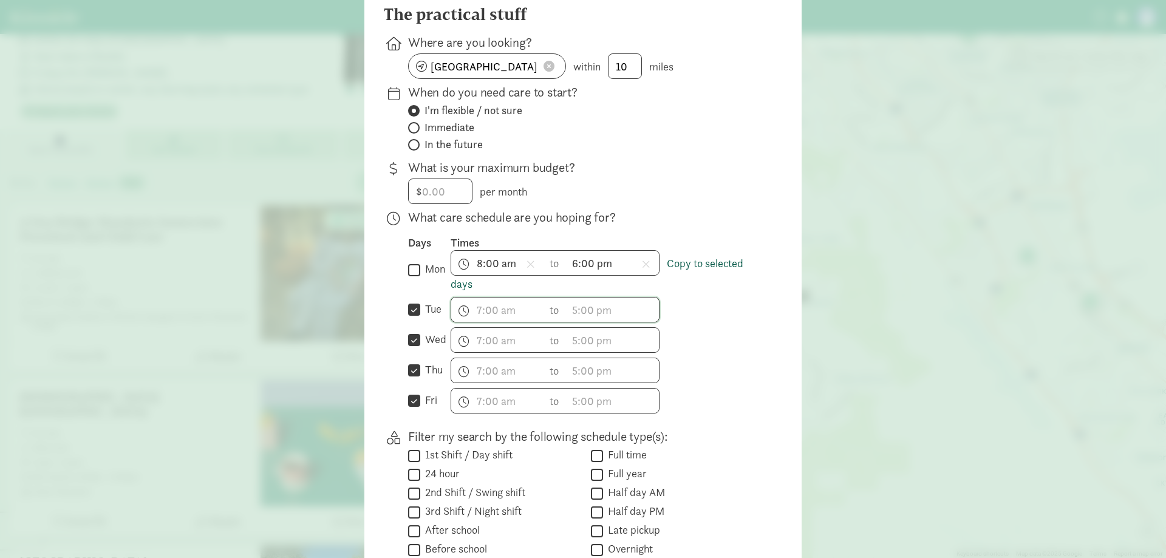
click at [705, 273] on link "Copy to selected days" at bounding box center [597, 273] width 293 height 35
click at [704, 274] on link "Copy to selected days" at bounding box center [597, 273] width 293 height 35
click at [497, 314] on span "h 12 1 2 3 4 5 6 7 8 9 10 11 mm 00 15 30 45 a am pm" at bounding box center [497, 310] width 92 height 24
click at [511, 314] on div at bounding box center [583, 158] width 1166 height 558
click at [491, 318] on span "h 12 1 2 3 4 5 6 7 8 9 10 11 mm 00 15 30 45 a am pm" at bounding box center [497, 310] width 92 height 24
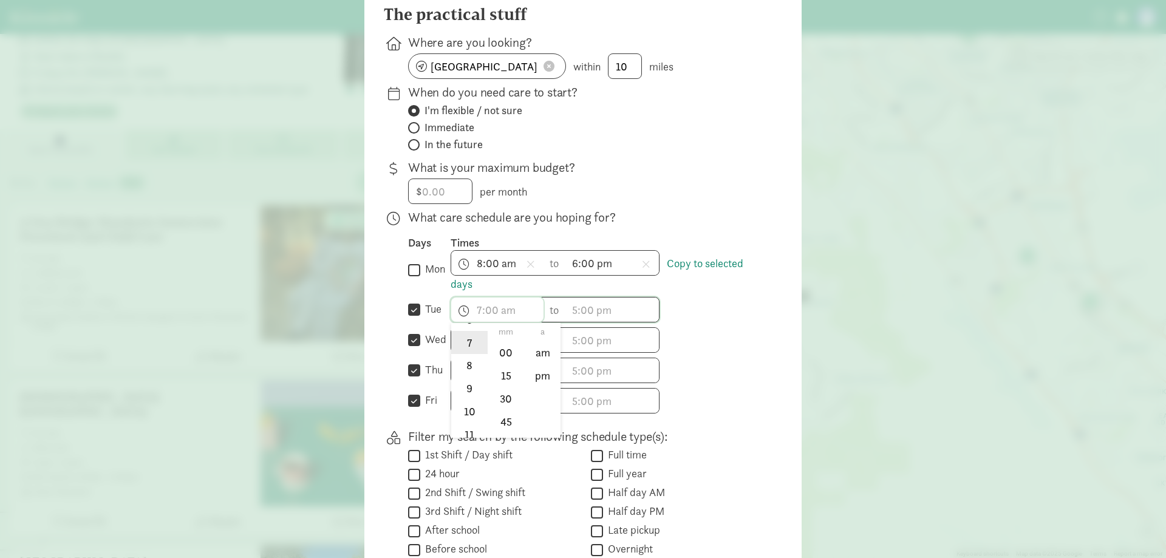
scroll to position [179, 0]
drag, startPoint x: 468, startPoint y: 374, endPoint x: 492, endPoint y: 363, distance: 26.1
click at [468, 369] on li "8" at bounding box center [469, 357] width 36 height 23
click at [497, 362] on li "00" at bounding box center [506, 352] width 36 height 23
click at [543, 364] on li "am" at bounding box center [543, 352] width 36 height 23
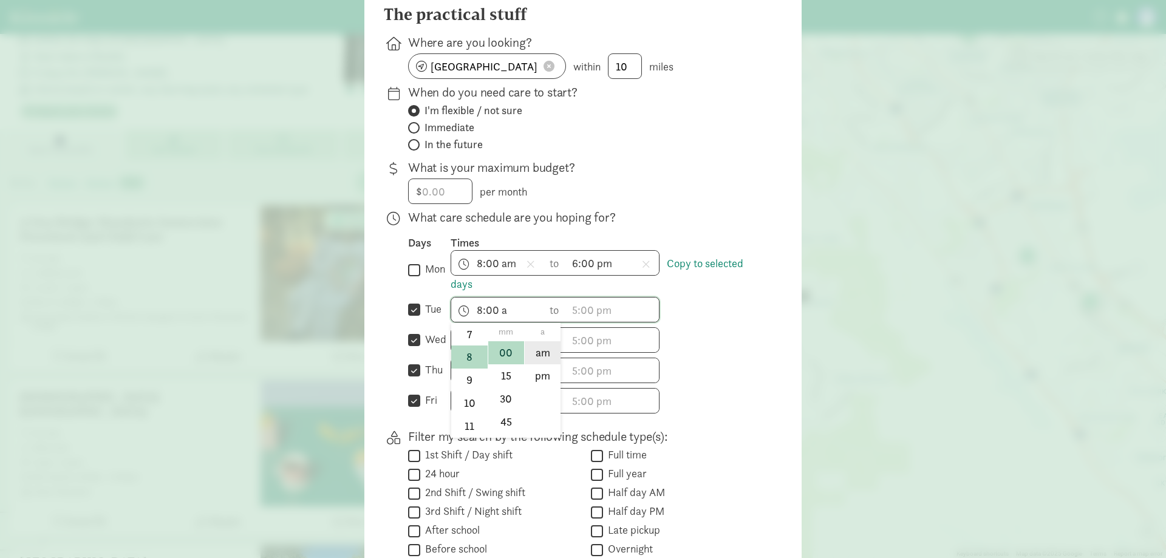
type input "8:00 am"
click at [482, 352] on span "h 12 1 2 3 4 5 6 7 8 9 10 11 mm 00 15 30 45 a am pm" at bounding box center [497, 340] width 92 height 24
click at [467, 445] on li "8" at bounding box center [469, 445] width 36 height 23
click at [544, 389] on li "am" at bounding box center [543, 383] width 36 height 23
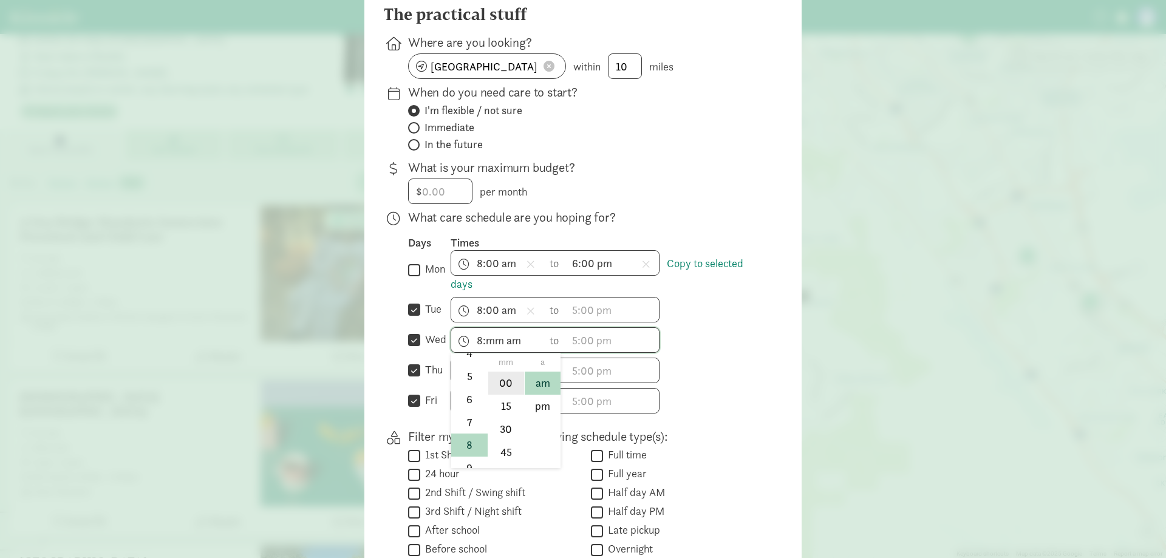
click at [510, 395] on li "00" at bounding box center [506, 383] width 36 height 23
type input "8:00 am"
click at [497, 374] on span "h 12 1 2 3 4 5 6 7 8 9 10 11 mm 00 15 30 45 a am pm" at bounding box center [497, 370] width 92 height 24
click at [466, 429] on li "8" at bounding box center [469, 417] width 36 height 23
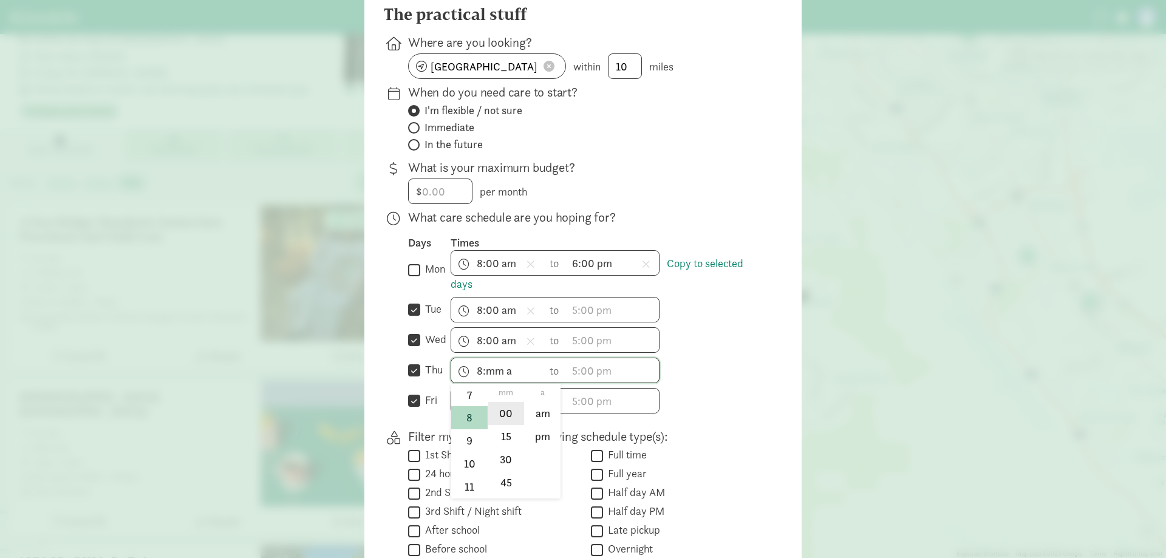
click at [497, 425] on li "00" at bounding box center [506, 413] width 36 height 23
click at [538, 422] on li "am" at bounding box center [543, 413] width 36 height 23
type input "8:00 am"
click at [486, 413] on span "h 12 1 2 3 4 5 6 7 8 9 10 11 mm 00 15 30 45 a am pm" at bounding box center [497, 401] width 92 height 24
click at [465, 459] on li "8" at bounding box center [469, 448] width 36 height 23
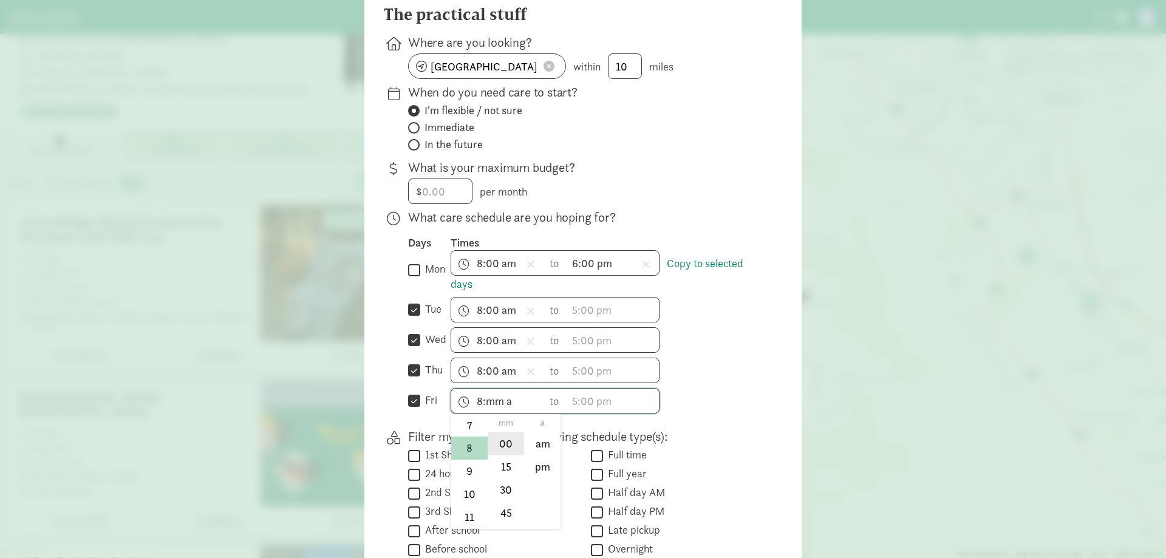
click at [492, 451] on li "00" at bounding box center [506, 443] width 36 height 23
click at [542, 450] on li "am" at bounding box center [543, 443] width 36 height 23
type input "8:00 am"
click at [590, 322] on span "h 12 1 2 3 4 5 6 7 8 9 10 11 mm 00 15 30 45 a am pm" at bounding box center [613, 310] width 92 height 24
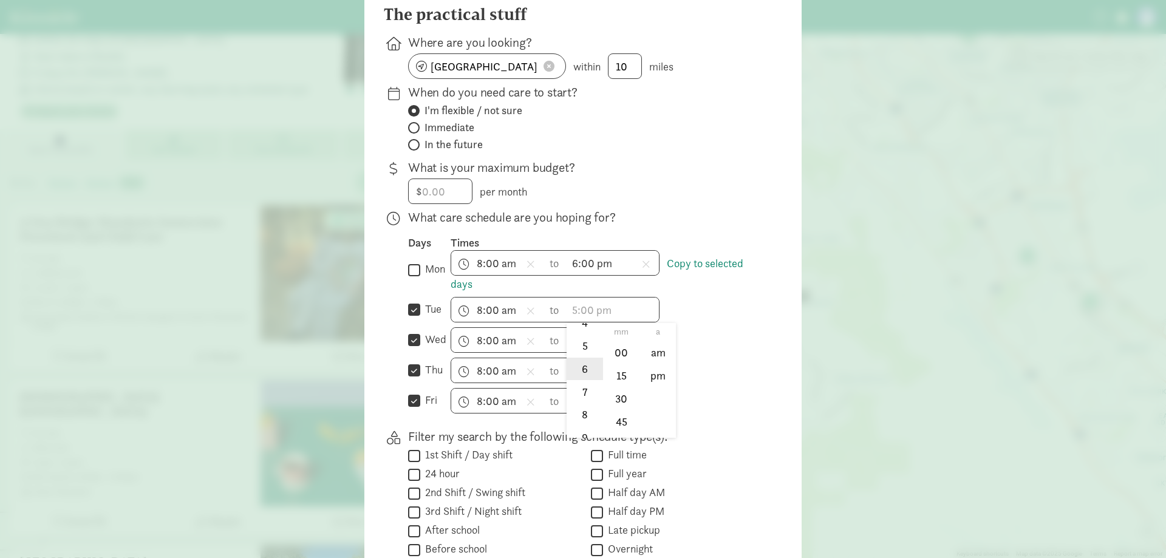
click at [584, 368] on li "6" at bounding box center [585, 369] width 36 height 23
click at [621, 364] on li "00" at bounding box center [622, 352] width 36 height 23
click at [663, 388] on li "pm" at bounding box center [658, 375] width 36 height 23
type input "6:00 pm"
click at [614, 352] on span "h 12 1 2 3 4 5 6 7 8 9 10 11 mm 00 15 30 45 a am pm" at bounding box center [613, 340] width 92 height 24
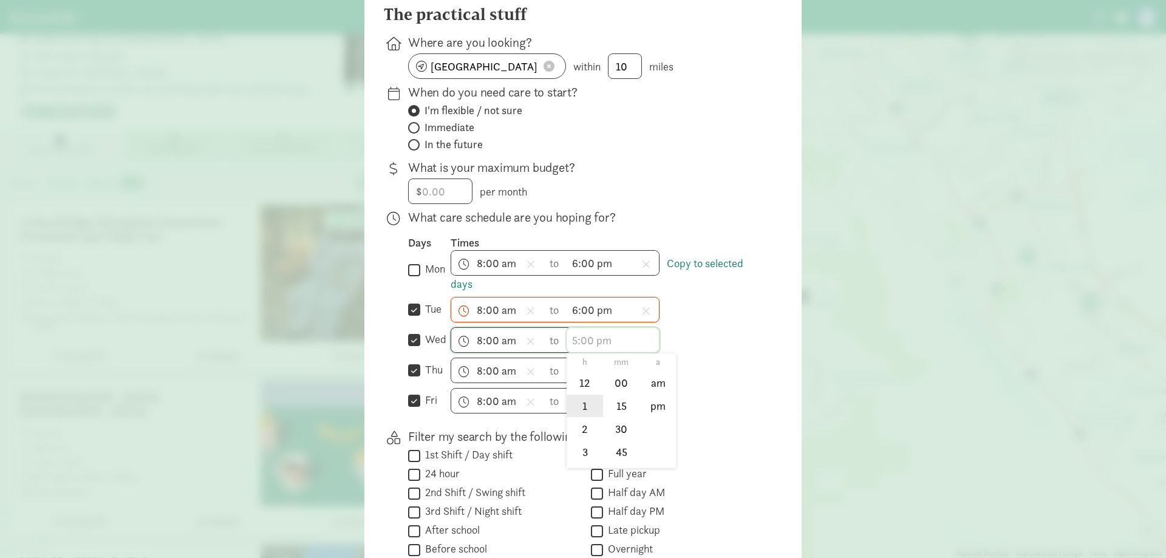
scroll to position [61, 0]
click at [579, 465] on li "6" at bounding box center [585, 460] width 36 height 23
drag, startPoint x: 624, startPoint y: 391, endPoint x: 651, endPoint y: 411, distance: 33.3
click at [624, 391] on li "00" at bounding box center [622, 383] width 36 height 23
click at [654, 414] on li "pm" at bounding box center [658, 406] width 36 height 23
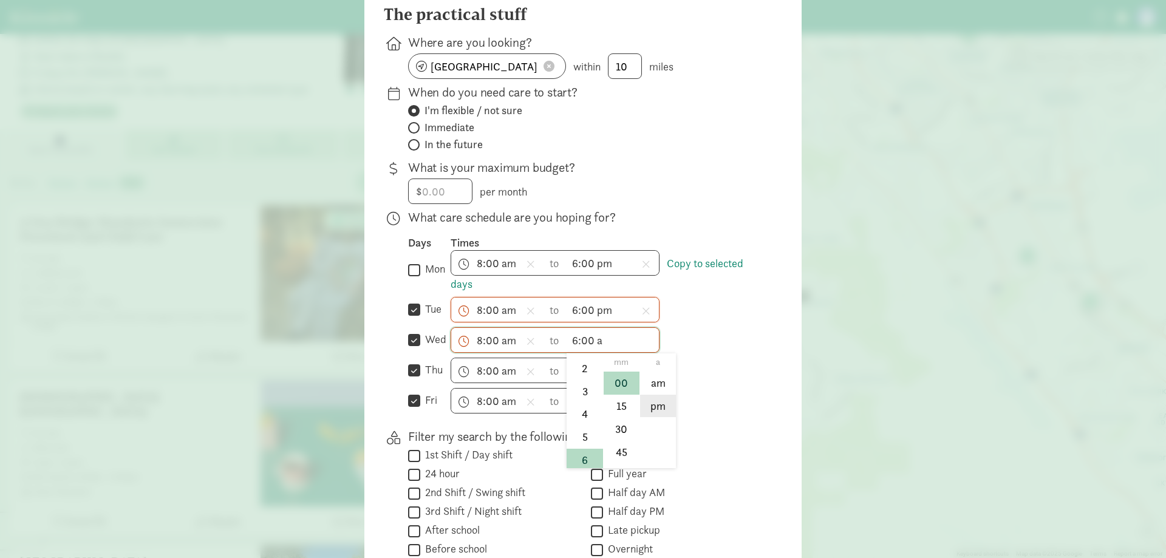
type input "6:00 pm"
click at [412, 318] on input "tue" at bounding box center [414, 310] width 12 height 16
checkbox input "false"
click at [414, 347] on input "wed" at bounding box center [414, 340] width 12 height 16
checkbox input "false"
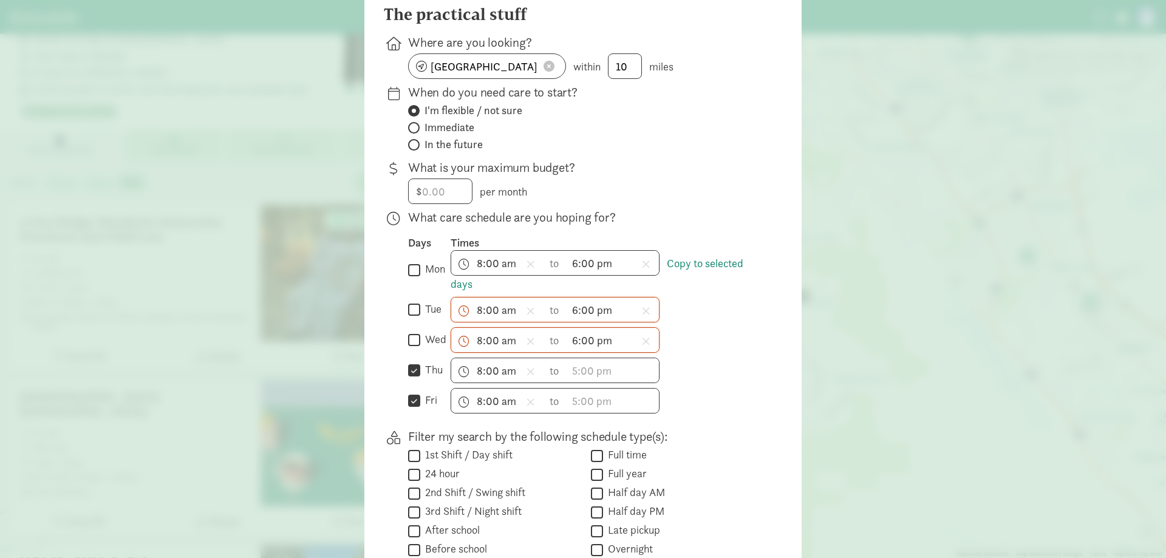
click at [414, 269] on div " mon Copy to selected days" at bounding box center [429, 271] width 43 height 42
click at [420, 377] on label "thu" at bounding box center [431, 370] width 22 height 15
click at [418, 379] on input "thu" at bounding box center [414, 371] width 12 height 16
checkbox input "false"
click at [420, 406] on label "fri" at bounding box center [428, 400] width 17 height 15
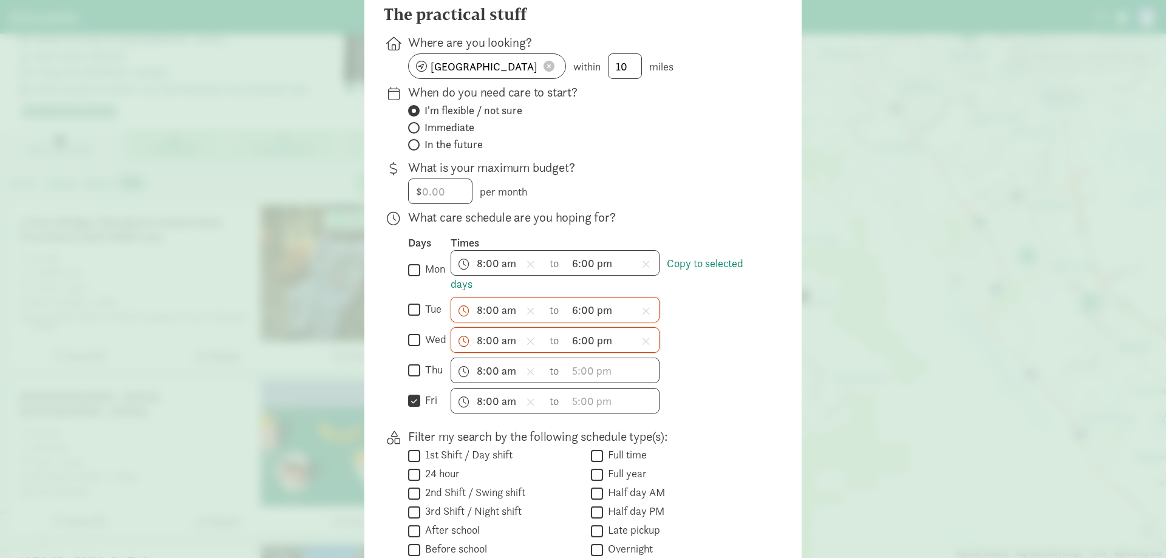
click at [418, 406] on input "fri" at bounding box center [414, 401] width 12 height 16
checkbox input "false"
click at [598, 382] on span "h 12 1 2 3 4 5 6 7 8 9 10 11 mm 00 15 30 45 a am pm" at bounding box center [613, 370] width 92 height 24
click at [409, 281] on div at bounding box center [583, 158] width 1166 height 558
click at [411, 278] on input "mon" at bounding box center [414, 270] width 12 height 16
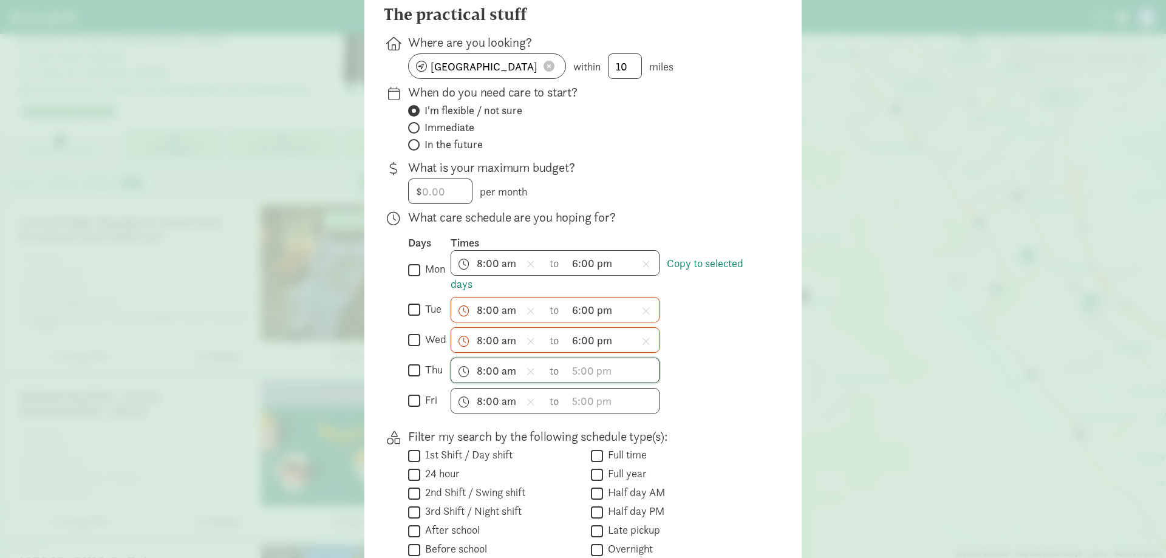
checkbox input "true"
click at [417, 333] on div "Days Times  mon Copy to selected days 8:00 am h 12 1 2 3 4 5 6 7 8 9 10 11 mm …" at bounding box center [585, 325] width 355 height 178
click at [413, 318] on input "tue" at bounding box center [414, 310] width 12 height 16
checkbox input "true"
click at [413, 349] on input "wed" at bounding box center [414, 340] width 12 height 16
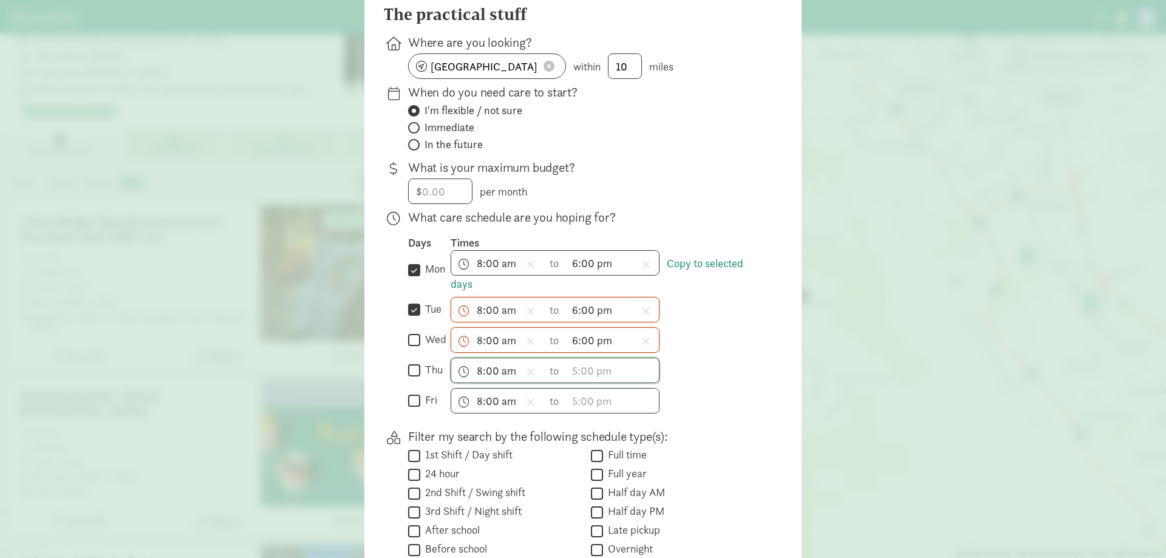
checkbox input "true"
click at [414, 377] on input "thu" at bounding box center [414, 371] width 12 height 16
checkbox input "true"
click at [408, 399] on div " fri" at bounding box center [429, 401] width 43 height 26
click at [409, 406] on input "fri" at bounding box center [414, 401] width 12 height 16
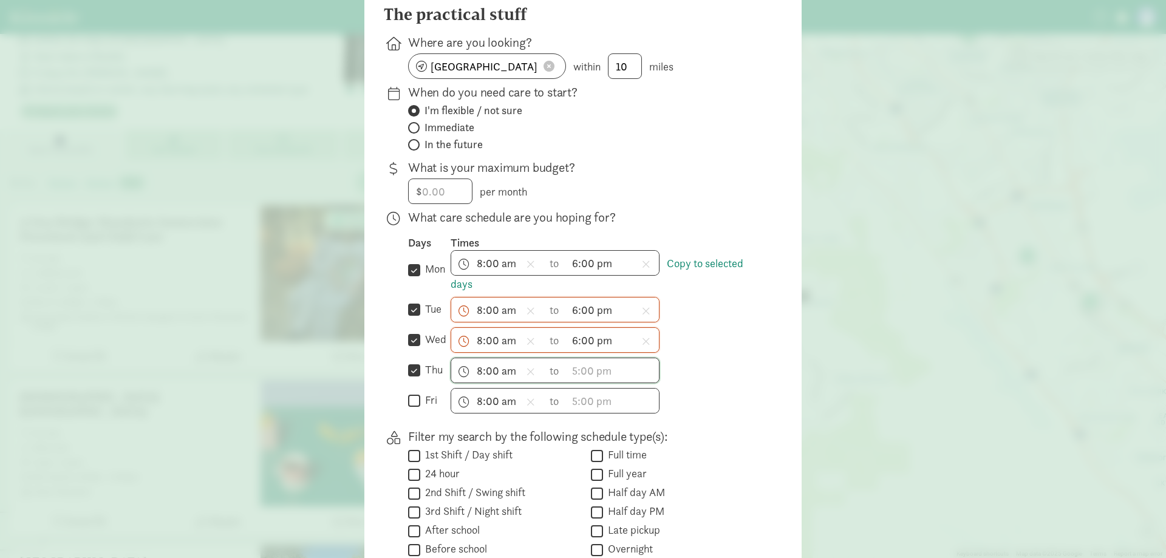
checkbox input "true"
click at [577, 369] on span "h 12 1 2 3 4 5 6 7 8 9 10 11 mm 00 15 30 45 a am pm" at bounding box center [613, 370] width 92 height 24
click at [581, 490] on li "6" at bounding box center [585, 490] width 36 height 23
click at [613, 425] on li "00" at bounding box center [622, 413] width 36 height 23
click at [654, 448] on li "pm" at bounding box center [658, 436] width 36 height 23
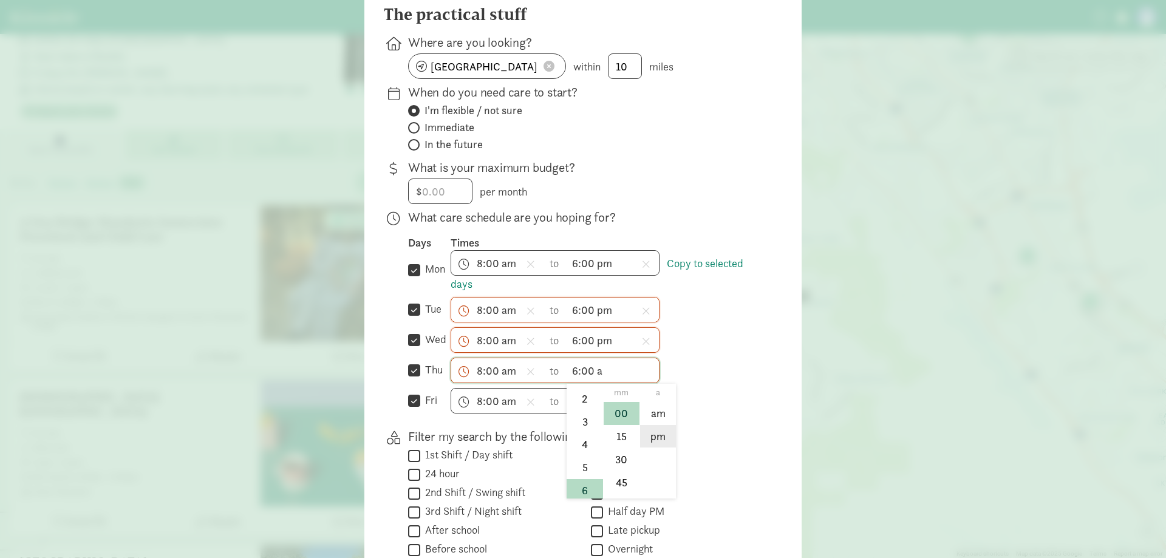
type input "6:00 pm"
click at [617, 413] on span "h 12 1 2 3 4 5 6 7 8 9 10 11 mm 00 15 30 45 a am pm" at bounding box center [613, 401] width 92 height 24
drag, startPoint x: 578, startPoint y: 524, endPoint x: 608, endPoint y: 457, distance: 73.1
click at [584, 516] on ul "h 12 1 2 3 4 5 6 7 8 9 10 11" at bounding box center [585, 471] width 36 height 115
click at [610, 451] on li "00" at bounding box center [622, 443] width 36 height 23
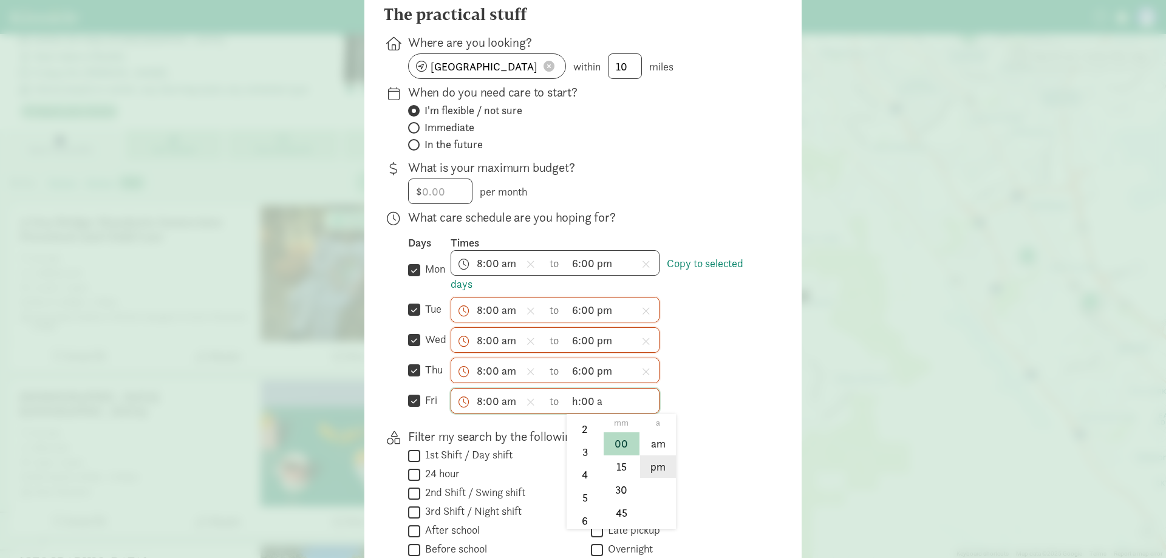
click at [652, 473] on li "pm" at bounding box center [658, 467] width 36 height 23
click at [771, 460] on div "Filter my search by the following schedule type(s):  1st Shift / Day shift  2…" at bounding box center [583, 549] width 398 height 243
click at [569, 406] on span "h:00 pm h 12 1 2 3 4 5 6 7 8 9 10 11 mm 00 15 30 45 a am pm" at bounding box center [613, 401] width 92 height 24
click at [583, 524] on li "6" at bounding box center [585, 521] width 36 height 23
type input "6:00 pm"
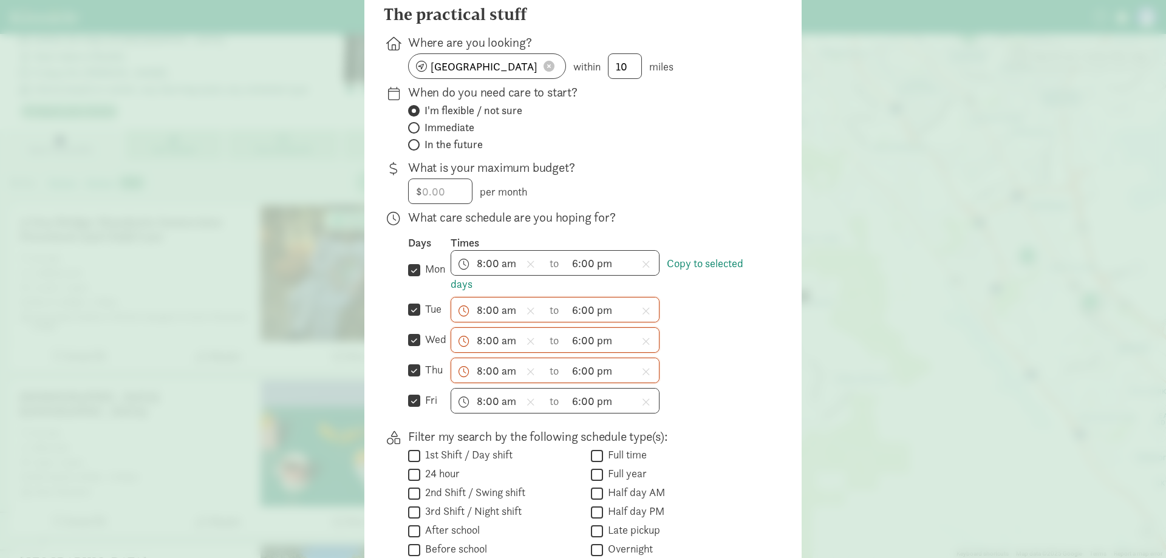
click at [724, 466] on div " Full time" at bounding box center [677, 474] width 172 height 16
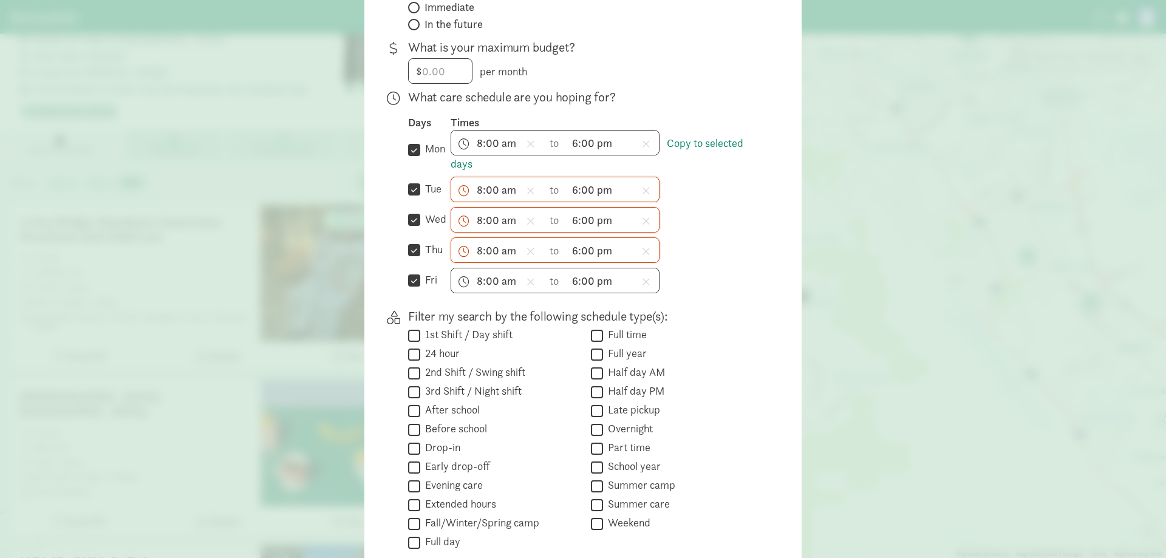
scroll to position [243, 0]
click at [591, 338] on input "Full time" at bounding box center [597, 334] width 12 height 16
checkbox input "true"
click at [596, 357] on input "Full year" at bounding box center [597, 353] width 12 height 16
checkbox input "true"
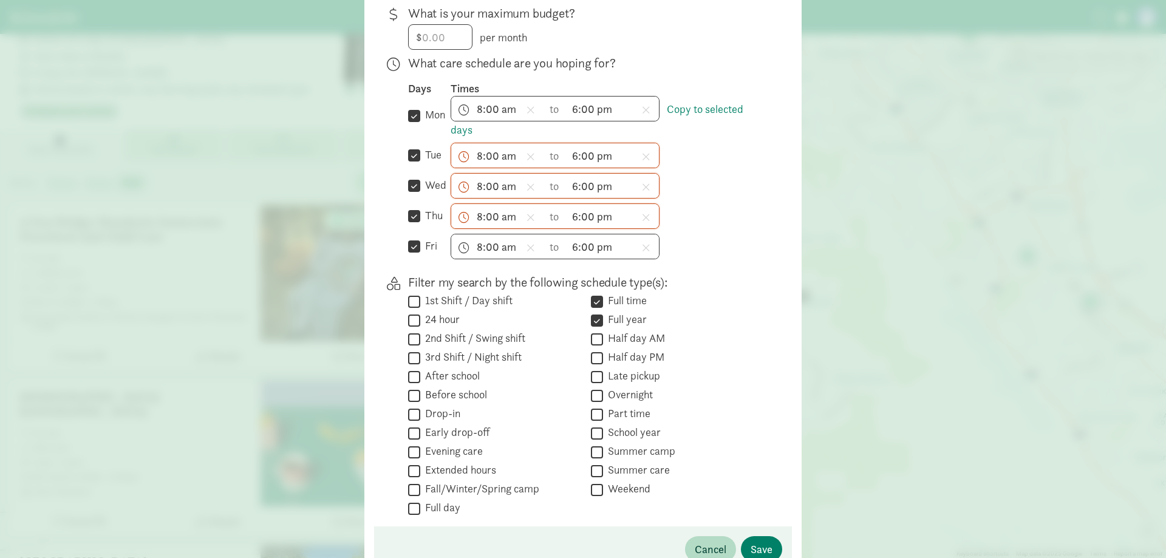
scroll to position [304, 0]
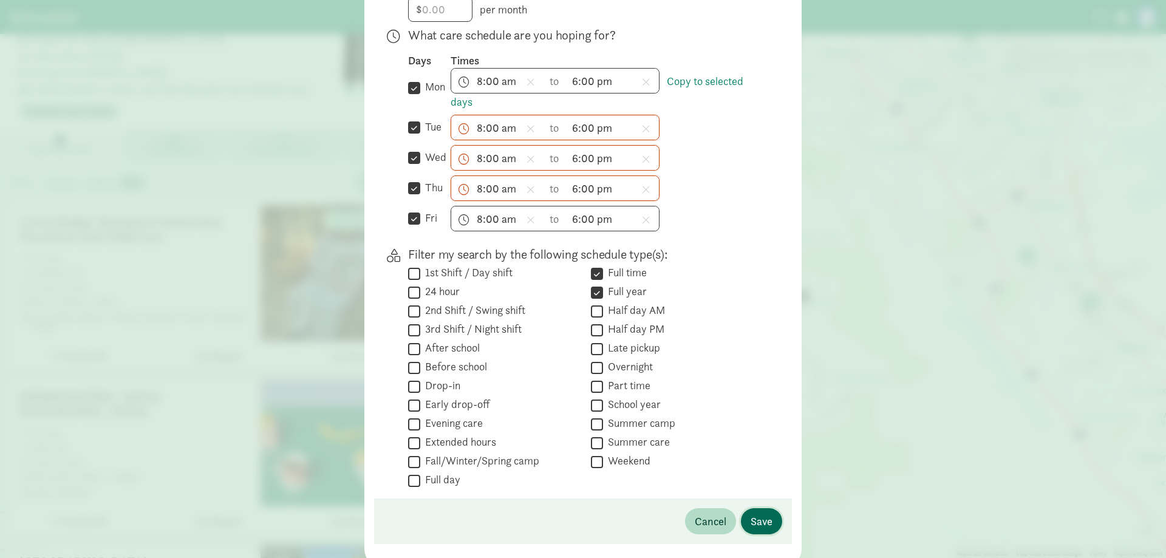
click at [769, 526] on span "Save" at bounding box center [762, 521] width 22 height 16
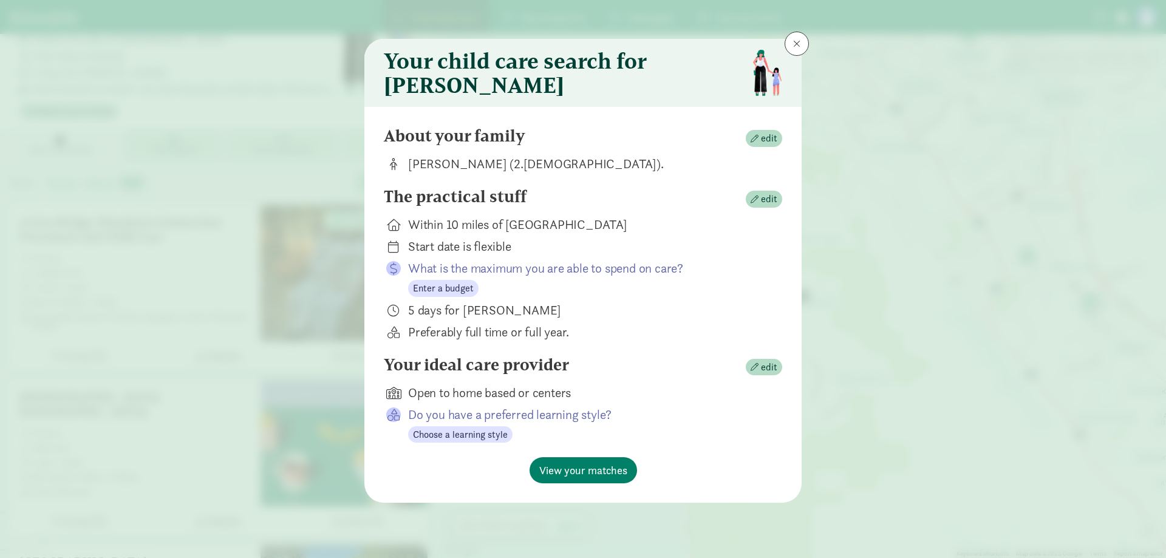
scroll to position [0, 0]
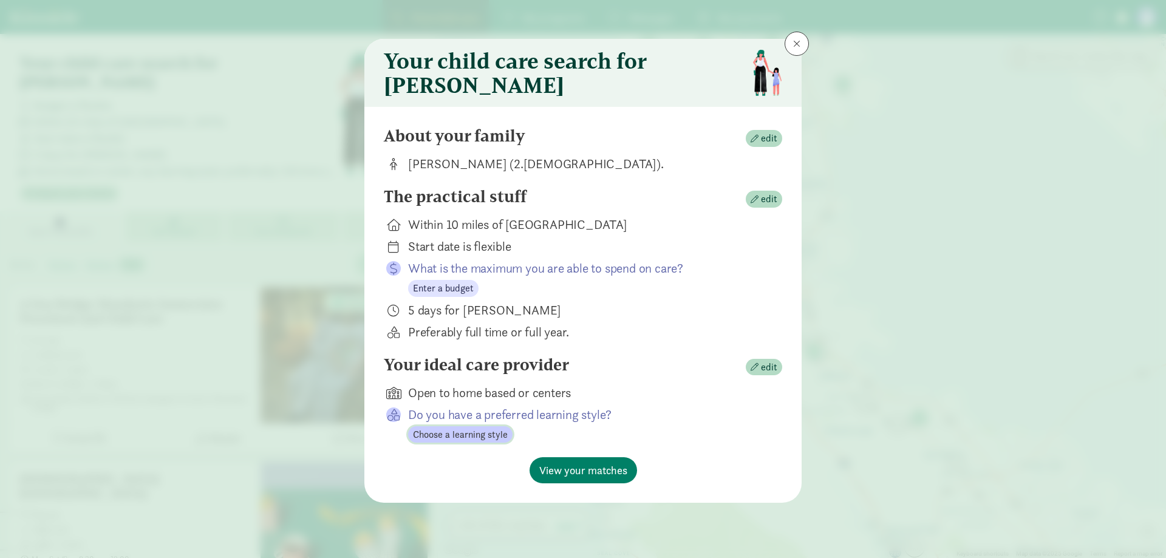
click at [465, 439] on span "Choose a learning style" at bounding box center [460, 435] width 95 height 15
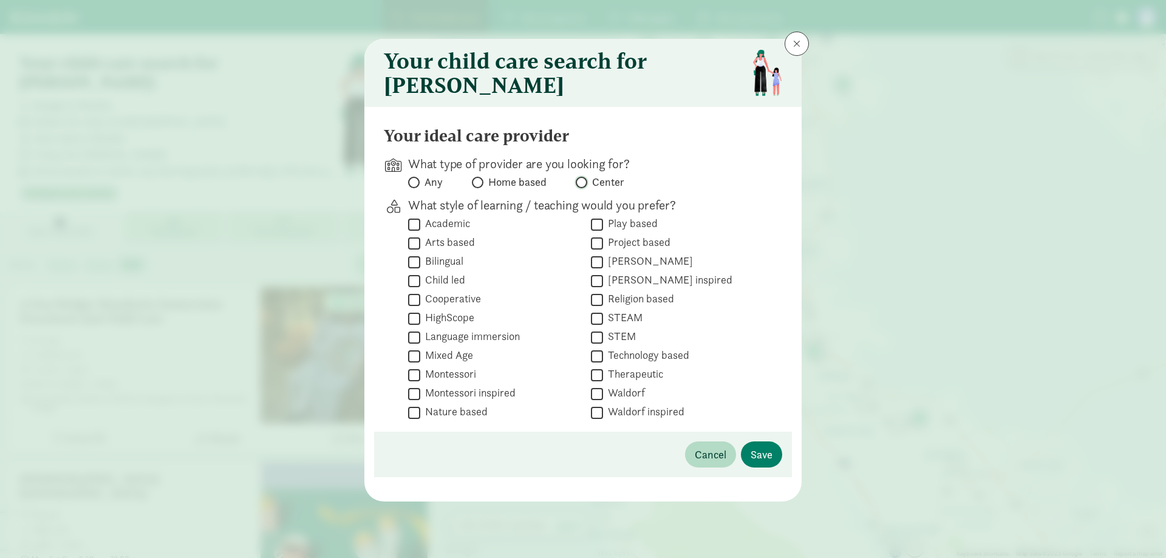
click at [583, 186] on input "Center" at bounding box center [580, 183] width 8 height 8
radio input "true"
click at [763, 463] on span "Save" at bounding box center [762, 454] width 22 height 16
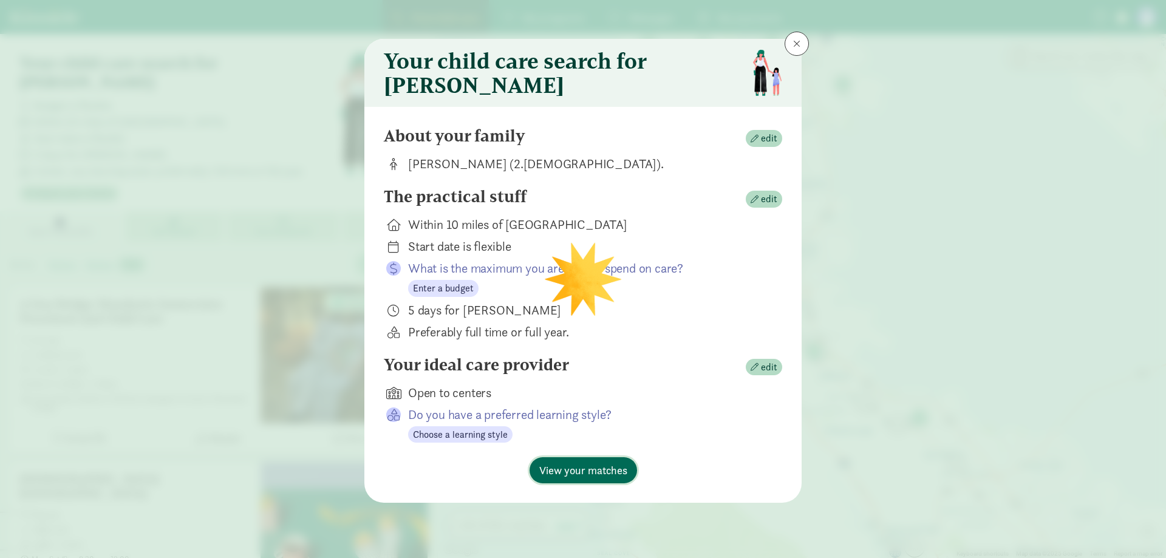
click at [589, 479] on span "View your matches" at bounding box center [583, 470] width 88 height 16
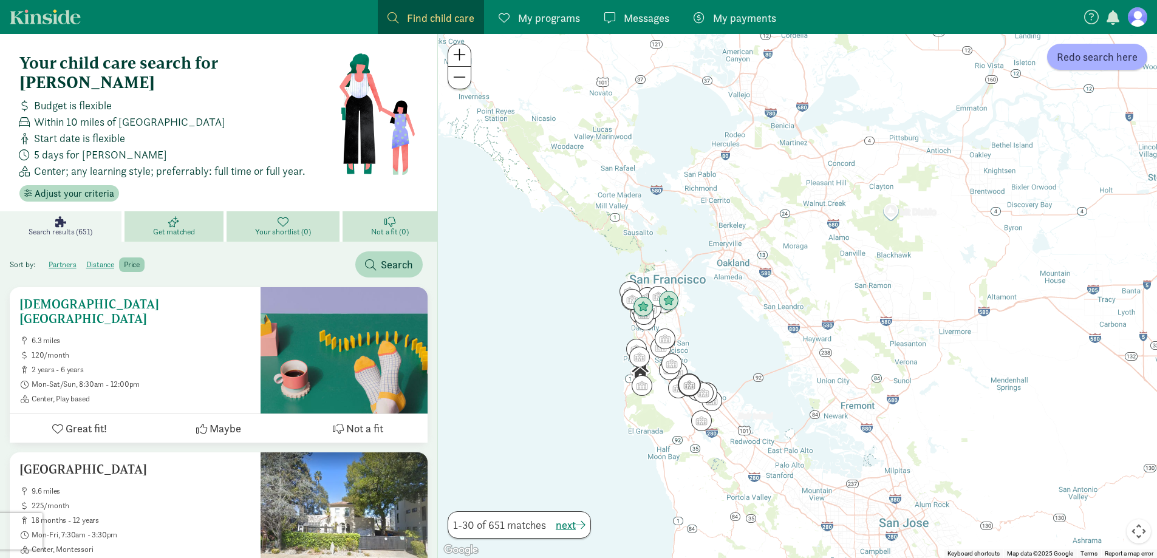
click at [222, 394] on span "Center, Play based" at bounding box center [141, 399] width 219 height 10
